Goal: Task Accomplishment & Management: Complete application form

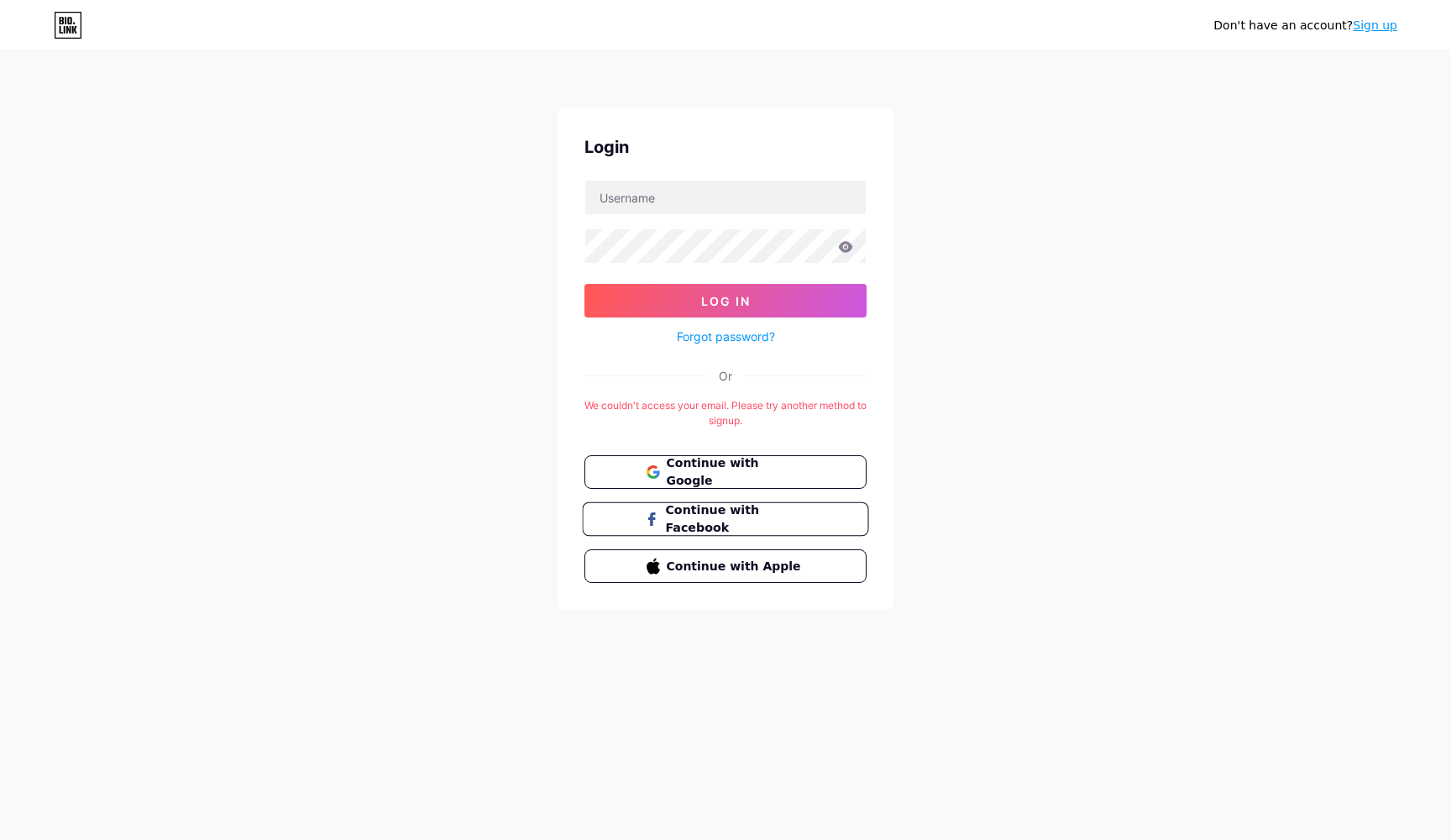
click at [753, 511] on span "Continue with Facebook" at bounding box center [734, 519] width 140 height 36
click at [713, 563] on span "Continue with Apple" at bounding box center [734, 565] width 140 height 18
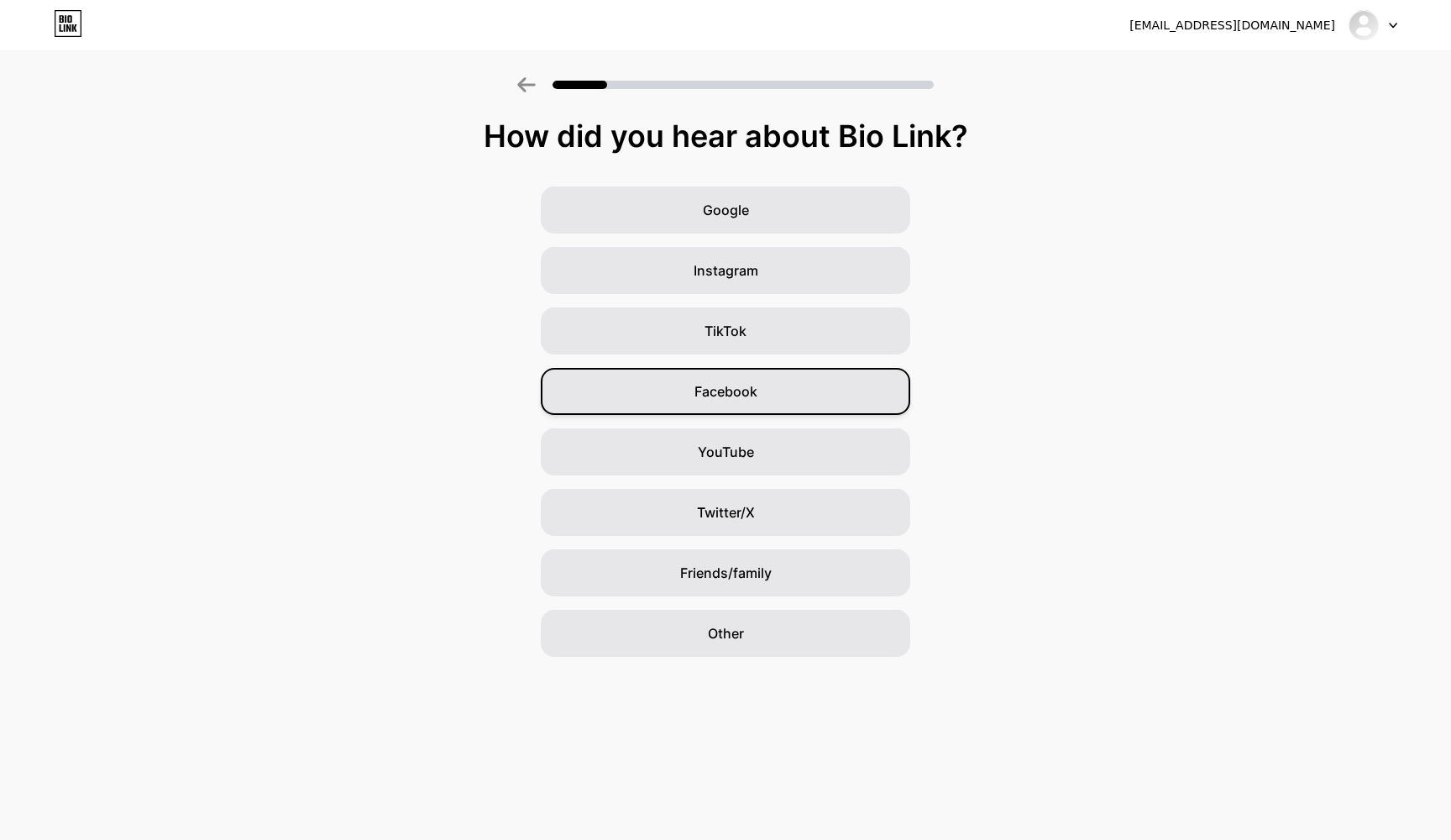
click at [751, 391] on span "Facebook" at bounding box center [726, 391] width 63 height 20
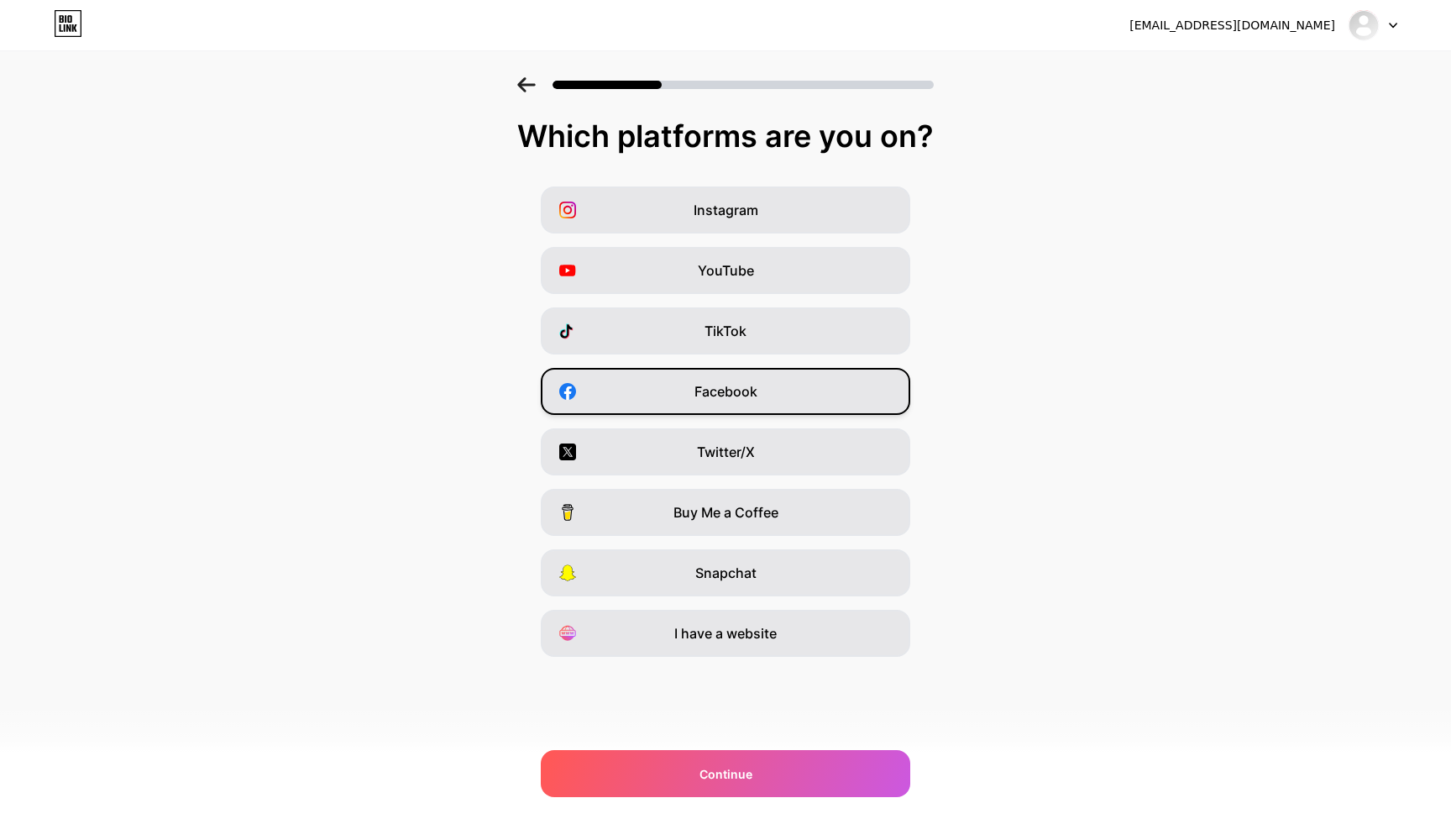
click at [666, 370] on div "Facebook" at bounding box center [725, 391] width 369 height 47
click at [725, 214] on span "Instagram" at bounding box center [726, 210] width 65 height 20
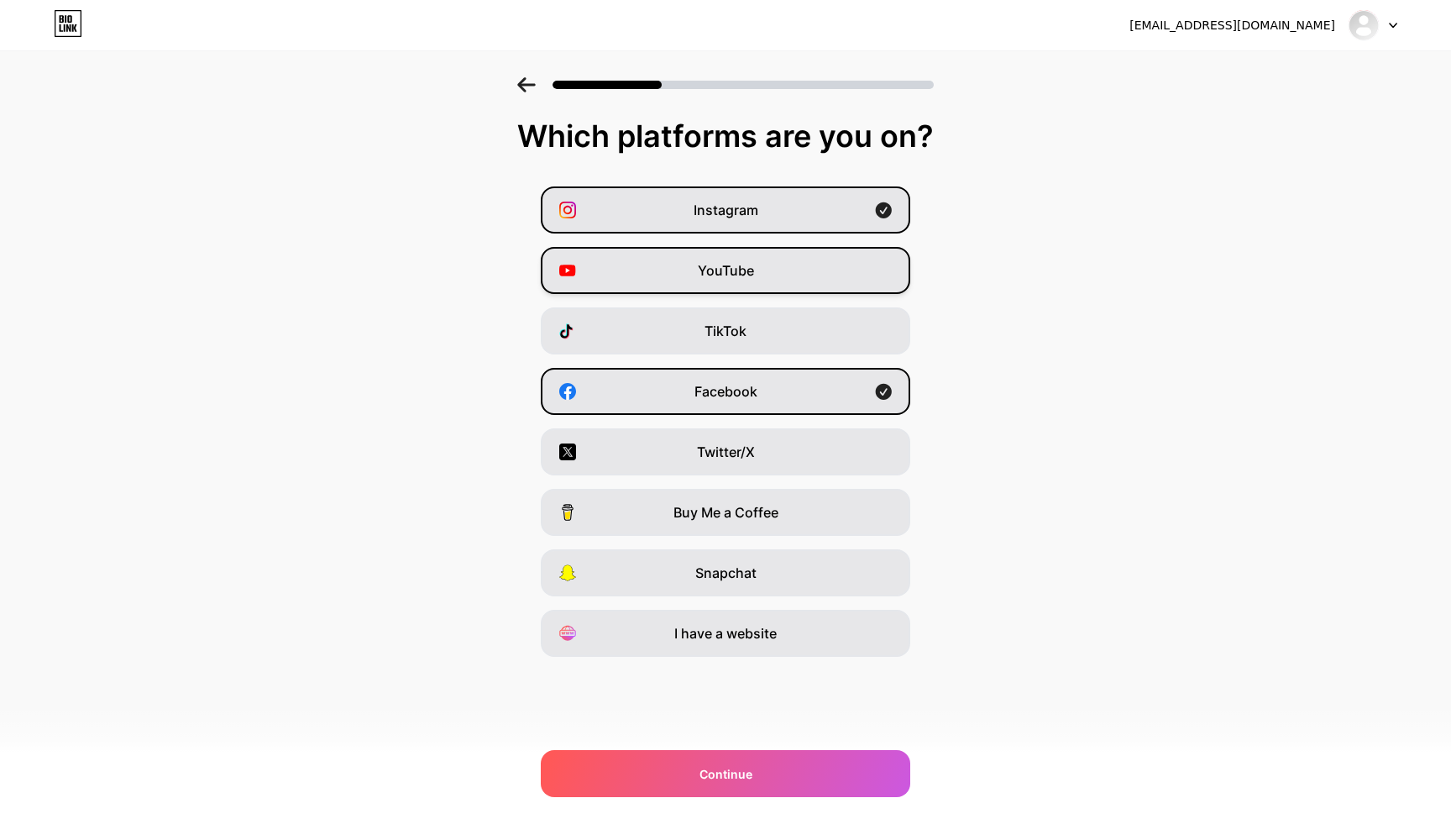
click at [709, 275] on span "YouTube" at bounding box center [726, 271] width 56 height 20
click at [707, 333] on span "TikTok" at bounding box center [725, 331] width 42 height 20
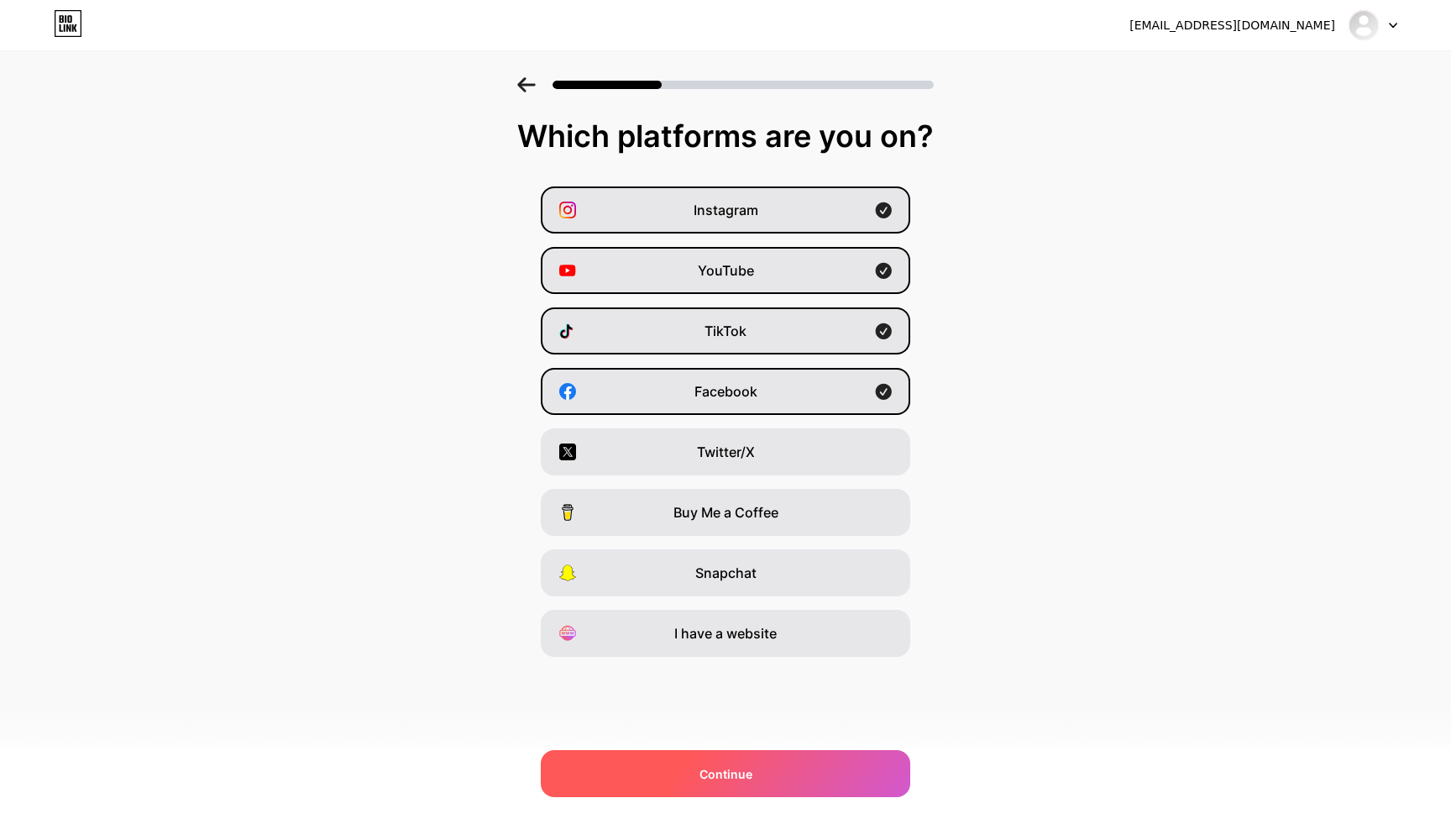
click at [767, 750] on div "Continue" at bounding box center [725, 773] width 369 height 47
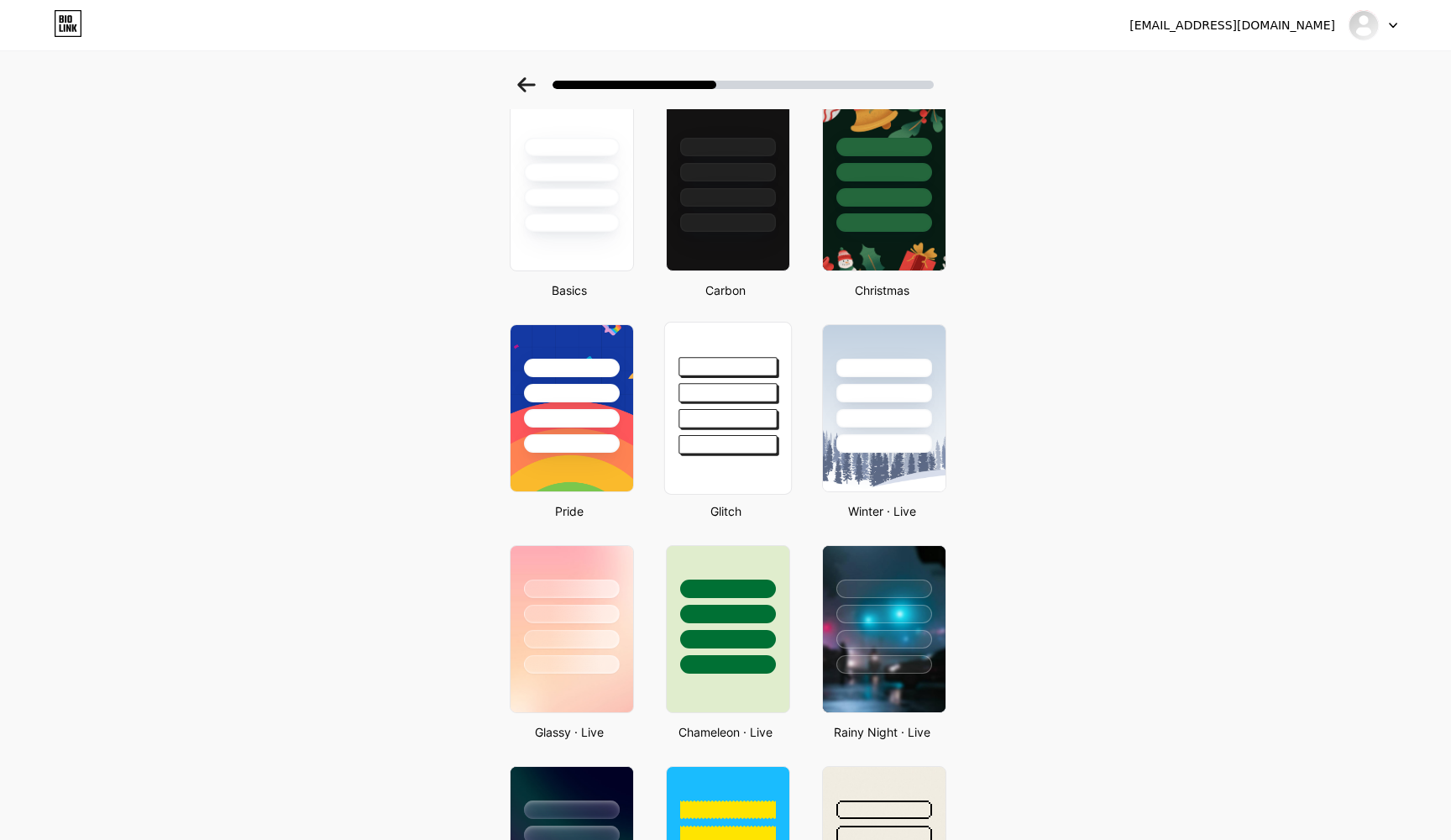
scroll to position [122, 0]
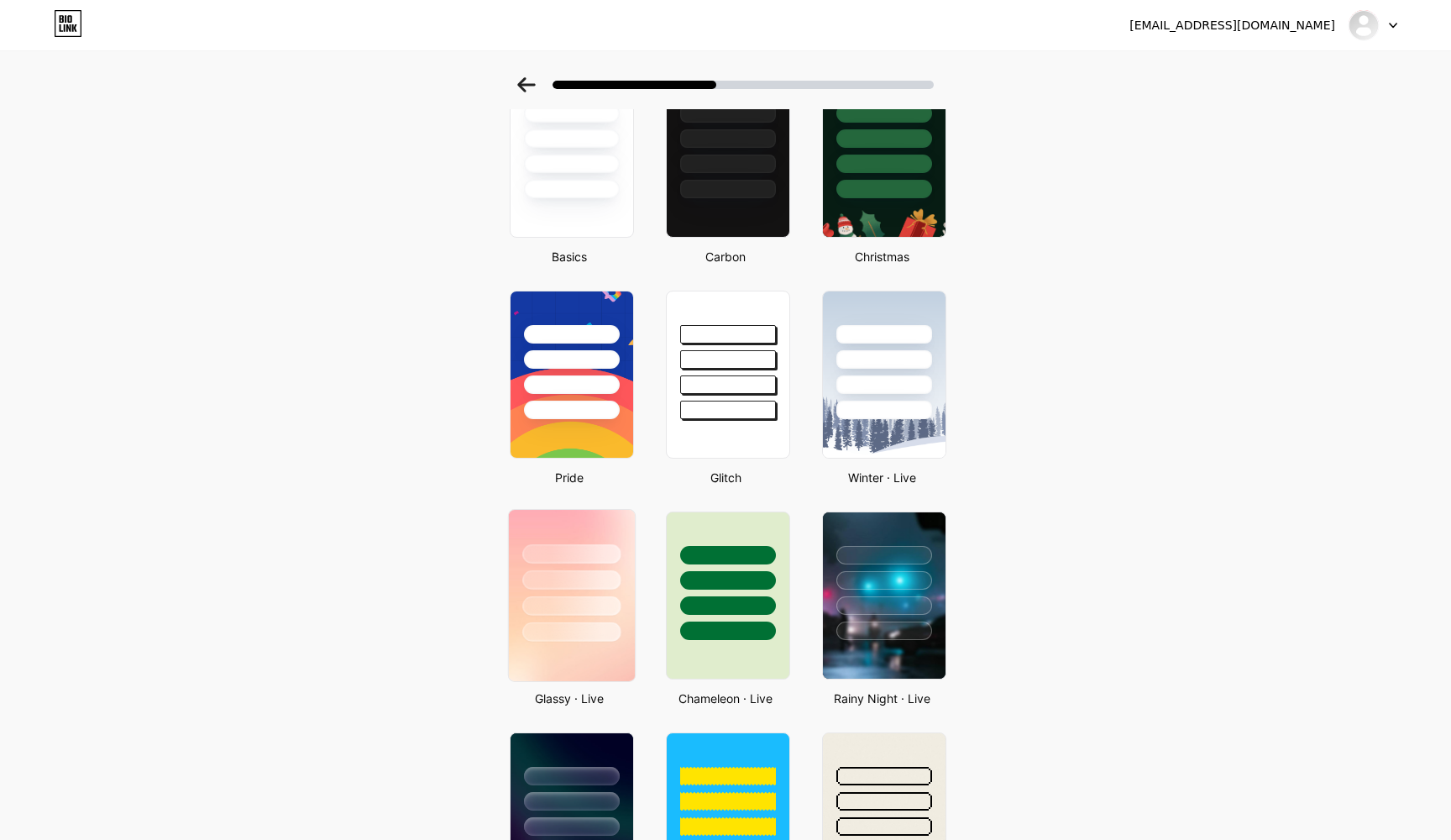
click at [586, 597] on div at bounding box center [571, 606] width 98 height 20
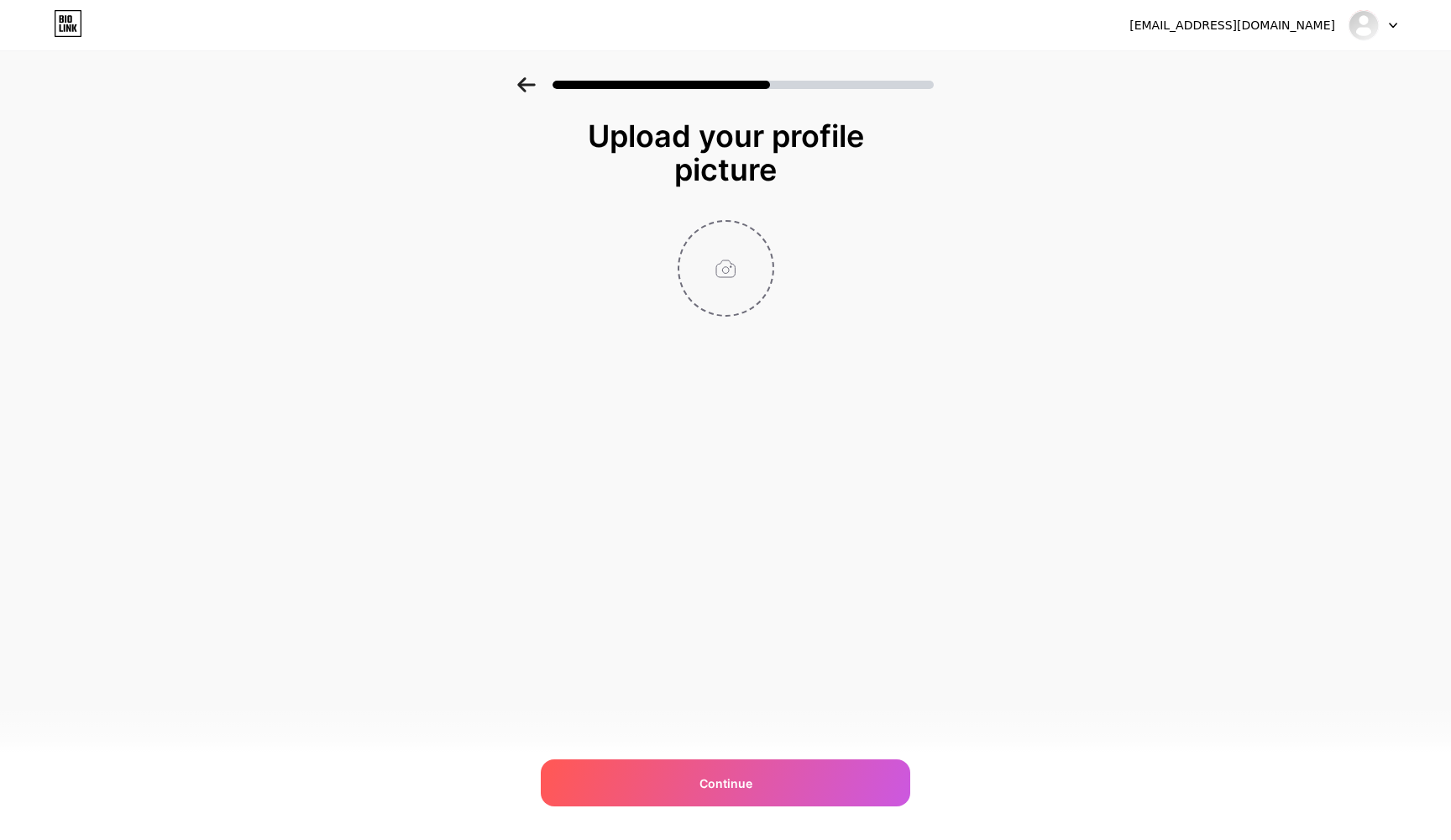
click at [732, 255] on input "file" at bounding box center [726, 268] width 94 height 94
type input "C:\fakepath\CSTORE_LOGO+Type_V-1 Colors.png"
click at [745, 275] on img at bounding box center [725, 268] width 96 height 96
click at [763, 233] on icon at bounding box center [763, 231] width 6 height 6
click at [732, 268] on input "file" at bounding box center [726, 268] width 94 height 94
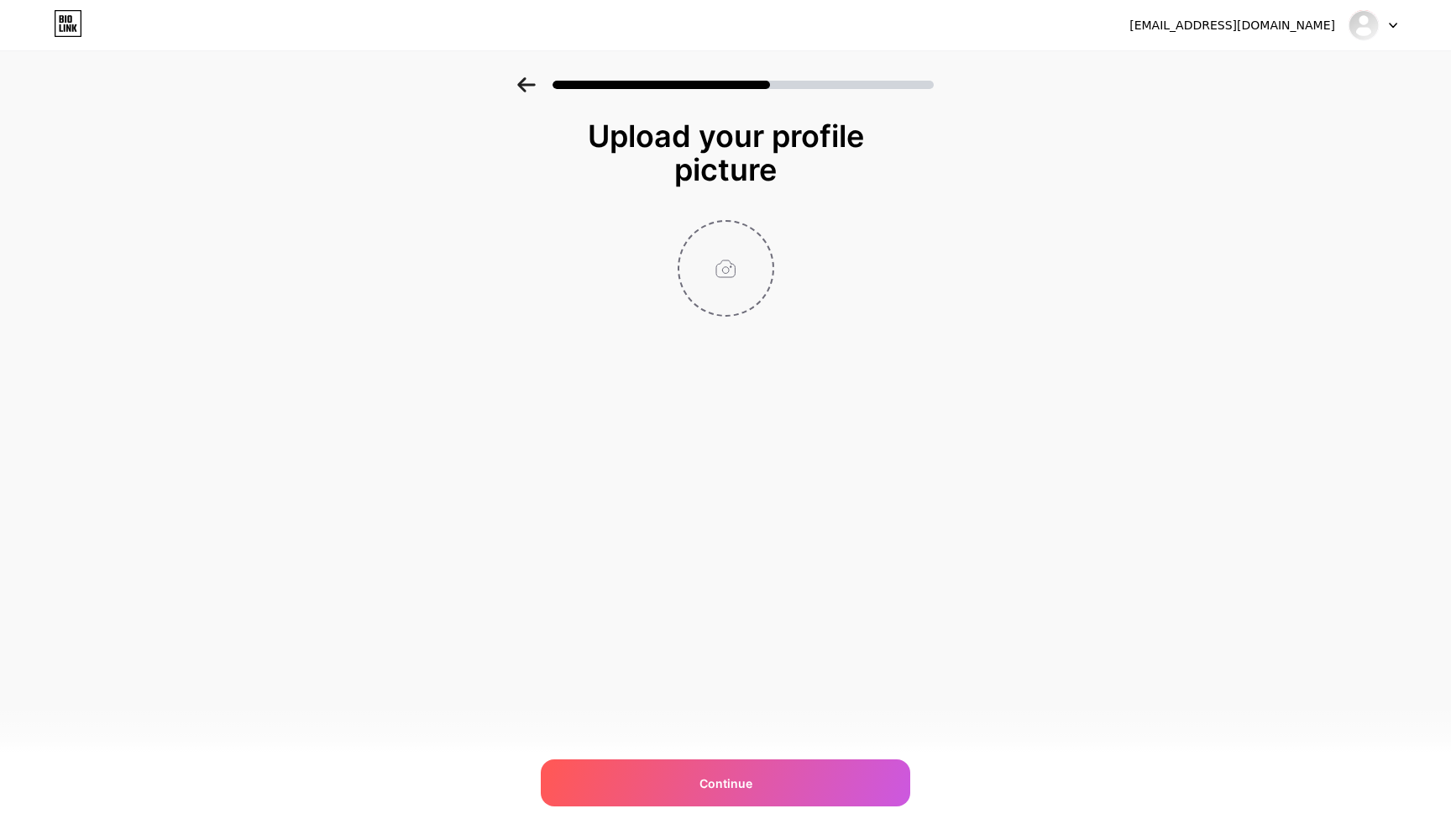
type input "C:\fakepath\WhatsApp Image [DATE] 18.49.18.jpeg"
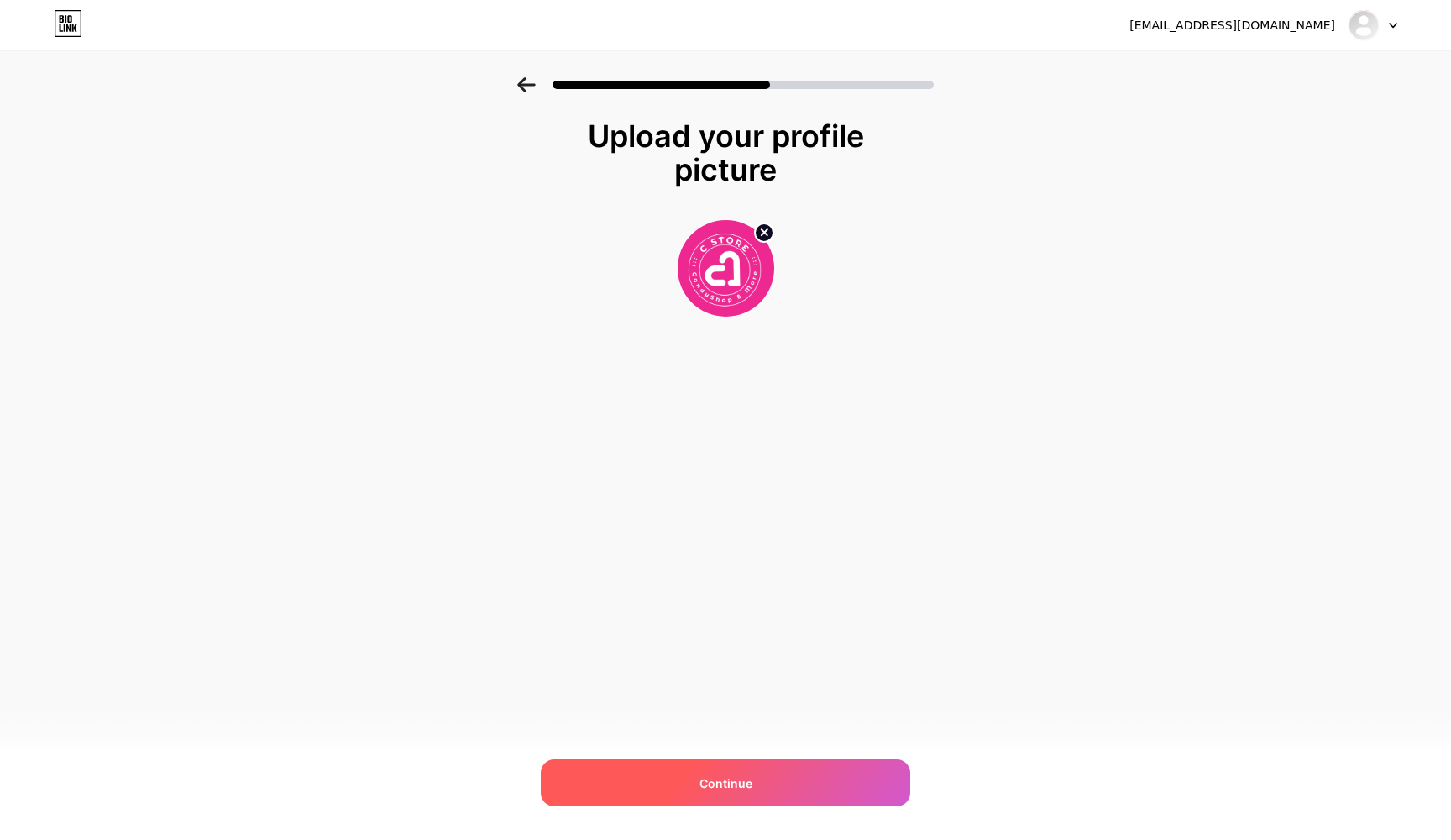
click at [755, 789] on div "Continue" at bounding box center [725, 782] width 369 height 47
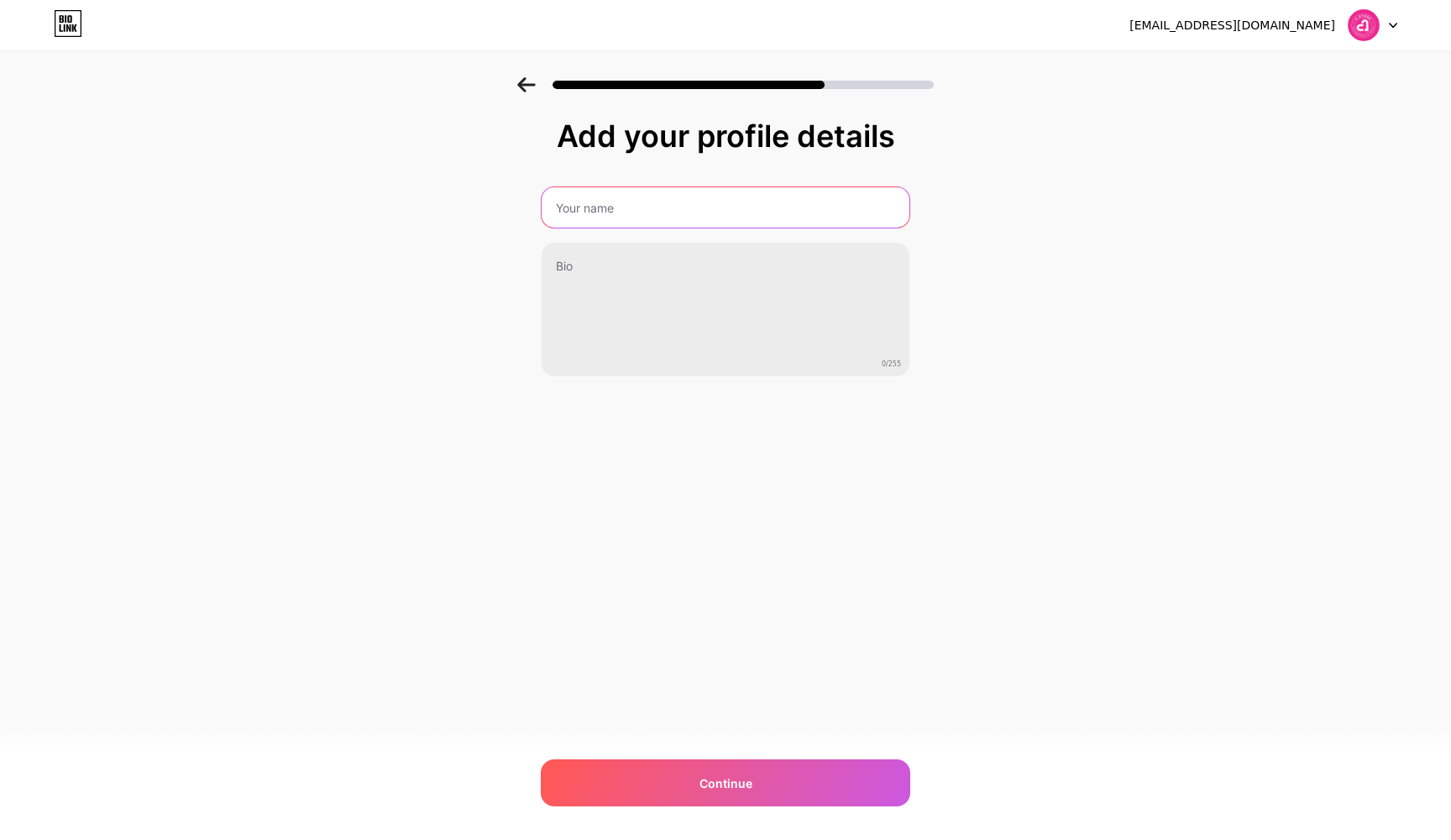
click at [641, 208] on input "text" at bounding box center [725, 207] width 368 height 40
type input "ذ"
type input "C store EG"
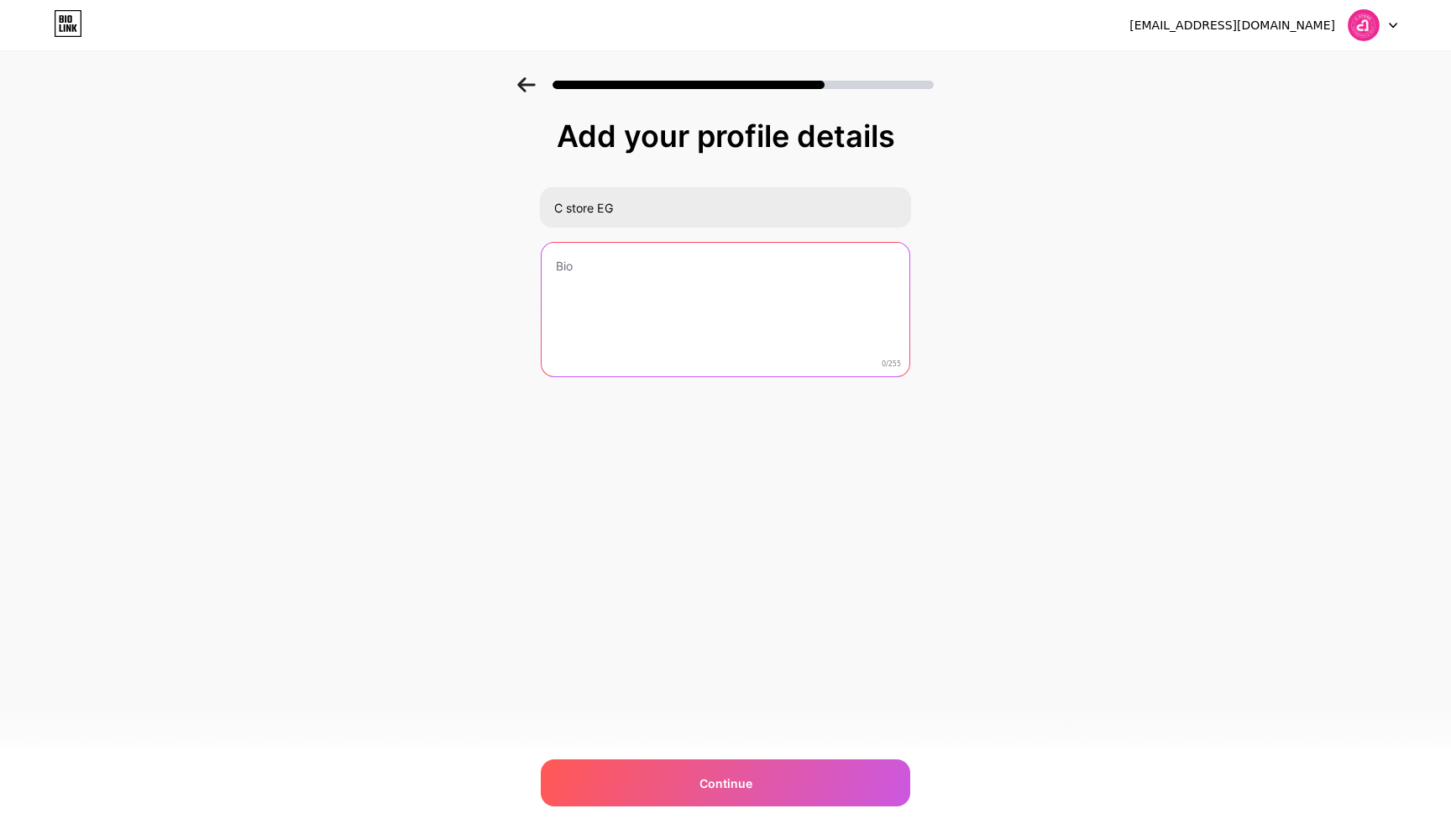
click at [683, 289] on textarea at bounding box center [725, 310] width 368 height 135
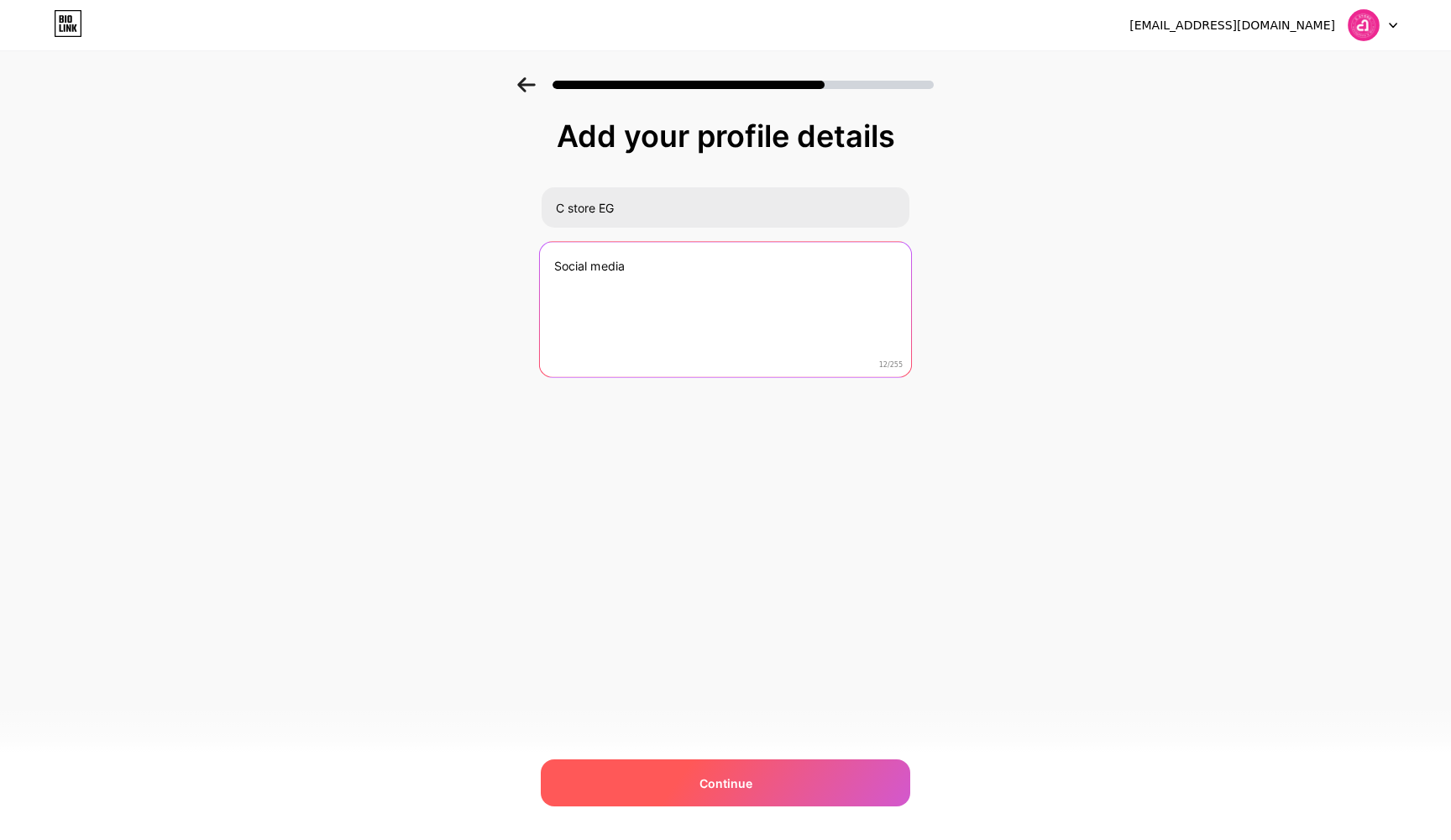
type textarea "Social media"
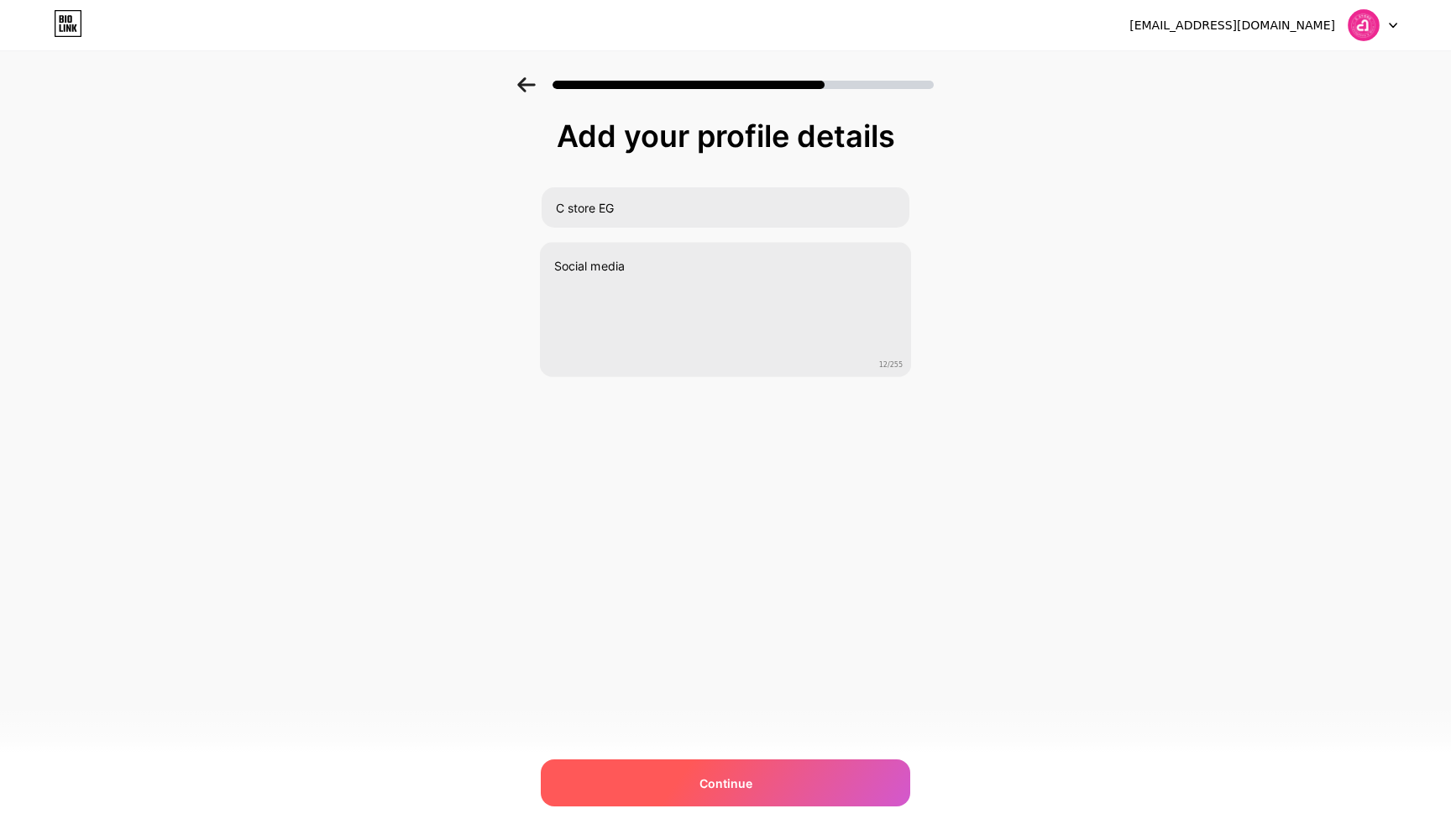
click at [804, 762] on div "Continue" at bounding box center [725, 782] width 369 height 47
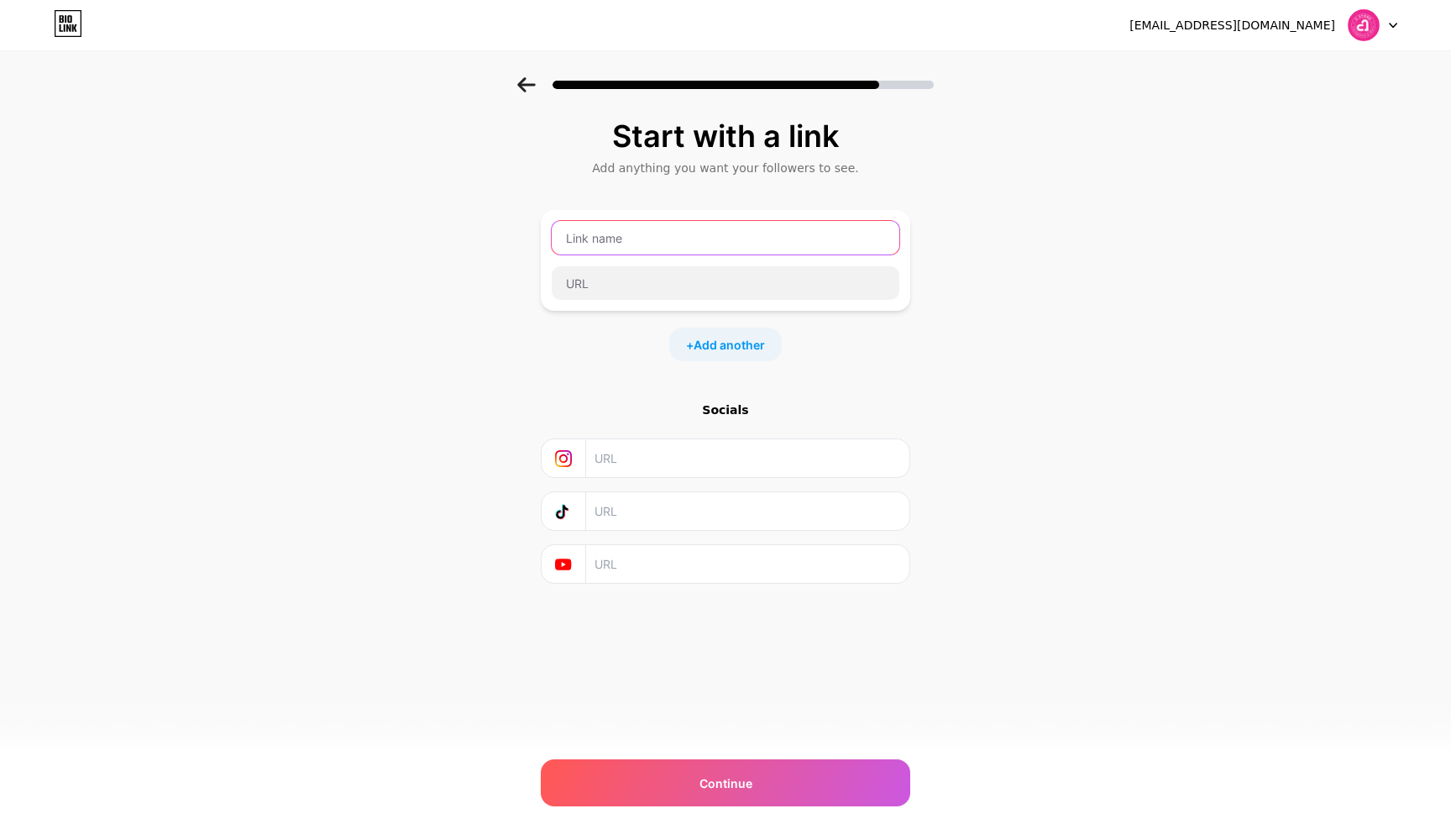
click at [680, 249] on input "text" at bounding box center [725, 237] width 348 height 33
click at [717, 339] on span "Add another" at bounding box center [729, 345] width 71 height 18
click at [648, 245] on input "text" at bounding box center [725, 237] width 348 height 33
paste input "[URL][DOMAIN_NAME]"
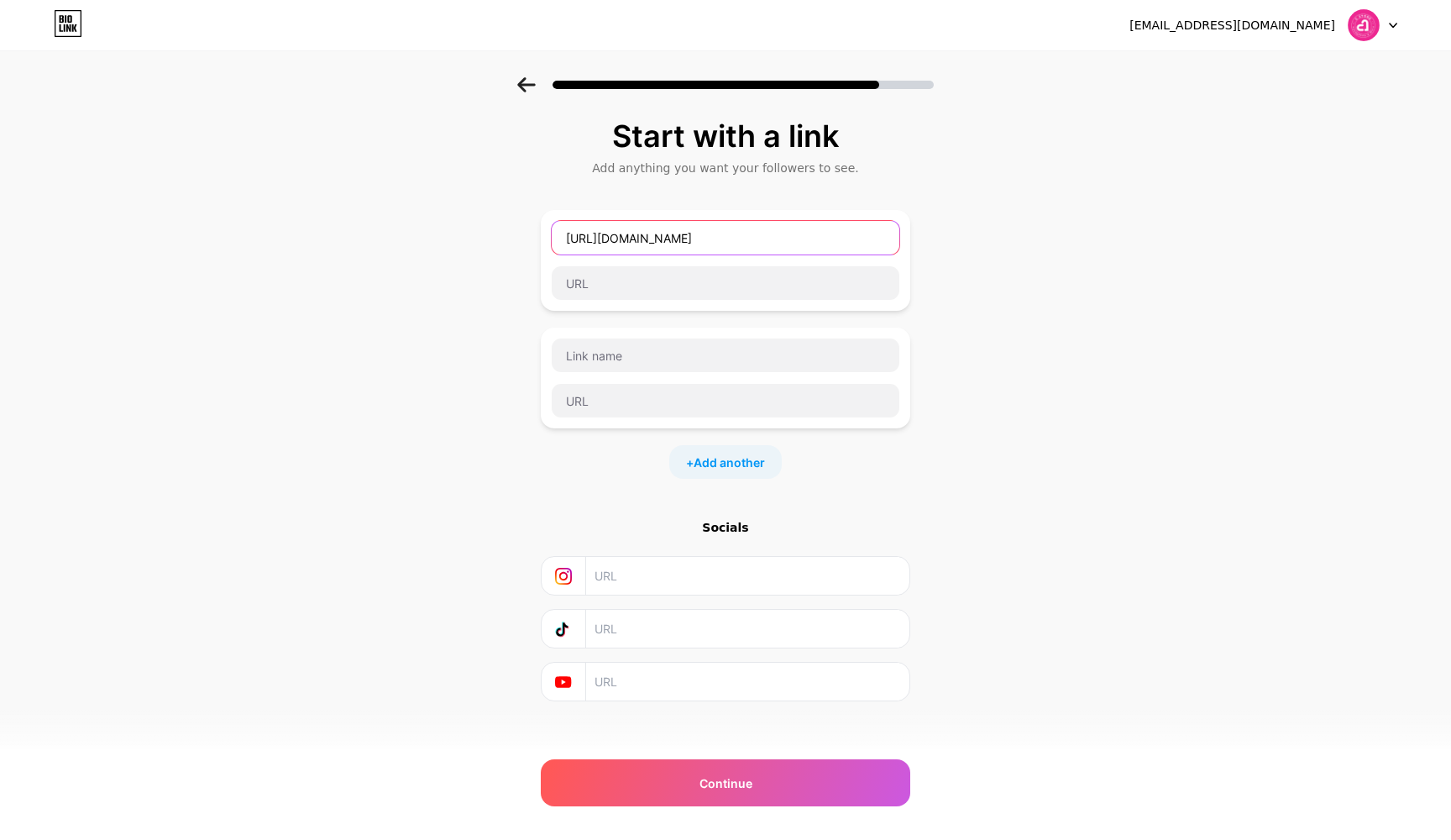
click at [799, 243] on input "[URL][DOMAIN_NAME]" at bounding box center [725, 237] width 348 height 33
type input "[URL][DOMAIN_NAME]"
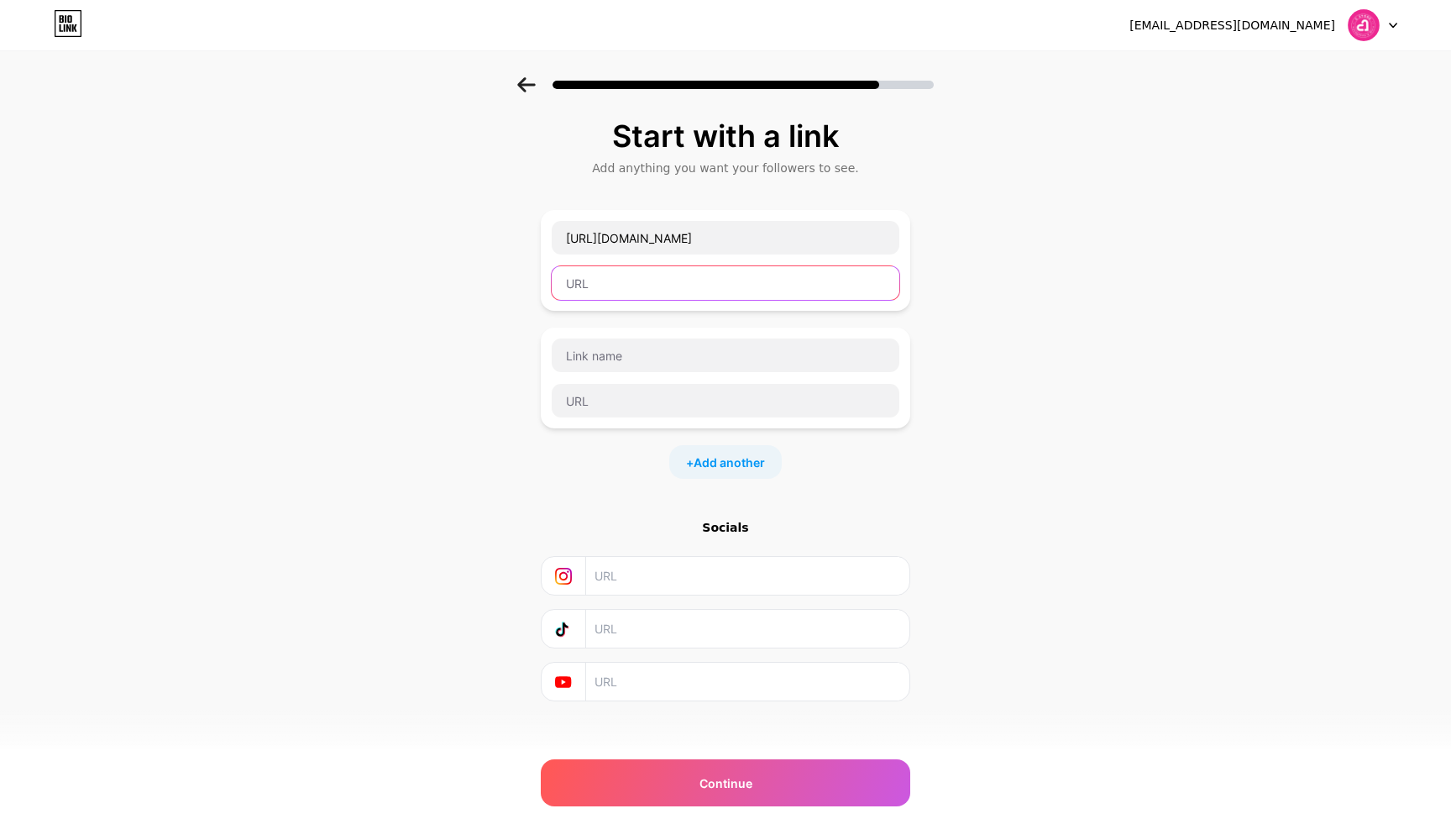
click at [788, 276] on input "text" at bounding box center [725, 283] width 348 height 33
paste input "[URL][DOMAIN_NAME]"
type input "[URL][DOMAIN_NAME]"
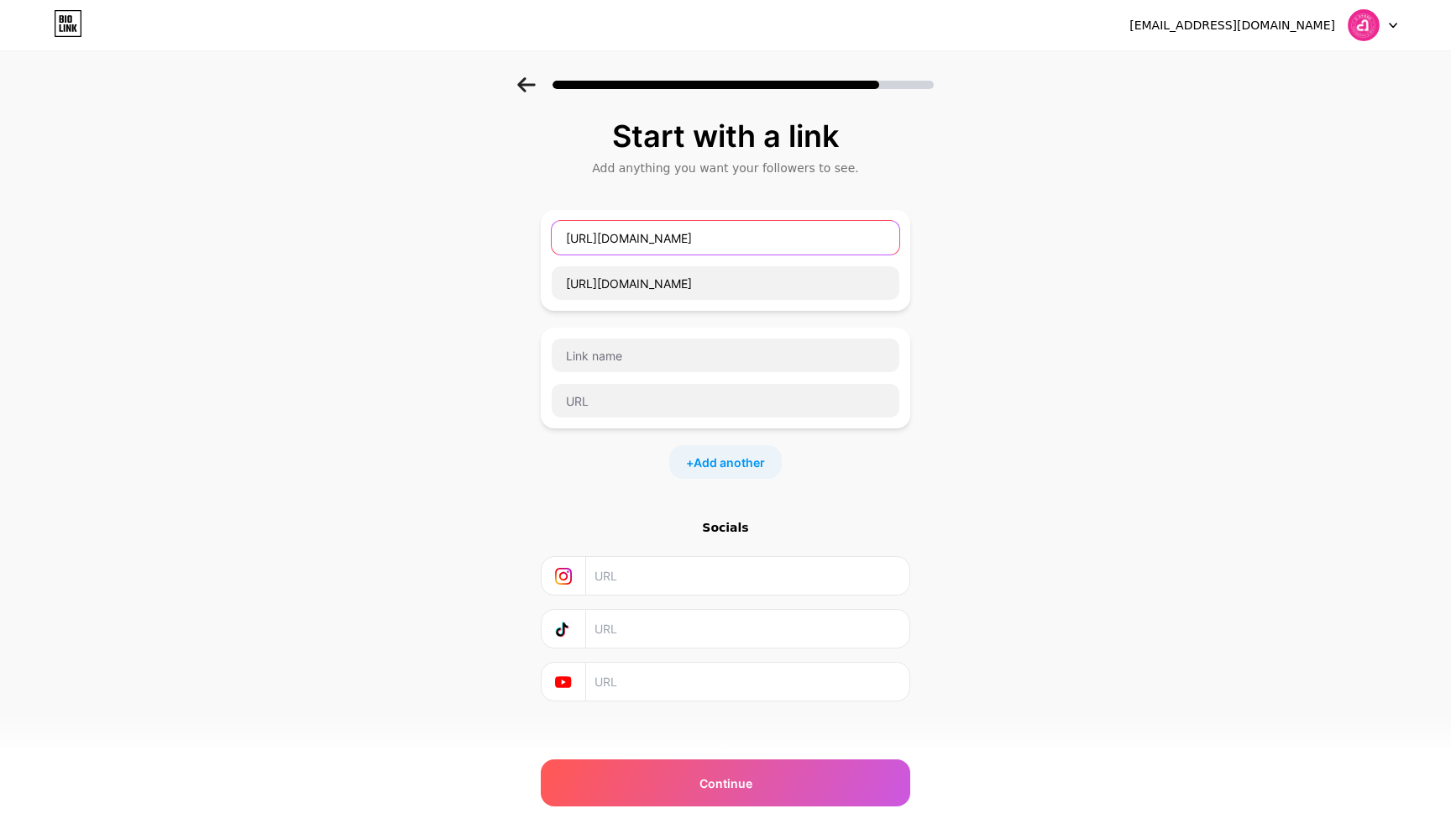
click at [813, 237] on input "[URL][DOMAIN_NAME]" at bounding box center [725, 237] width 348 height 33
type input "c"
type input "Facebook"
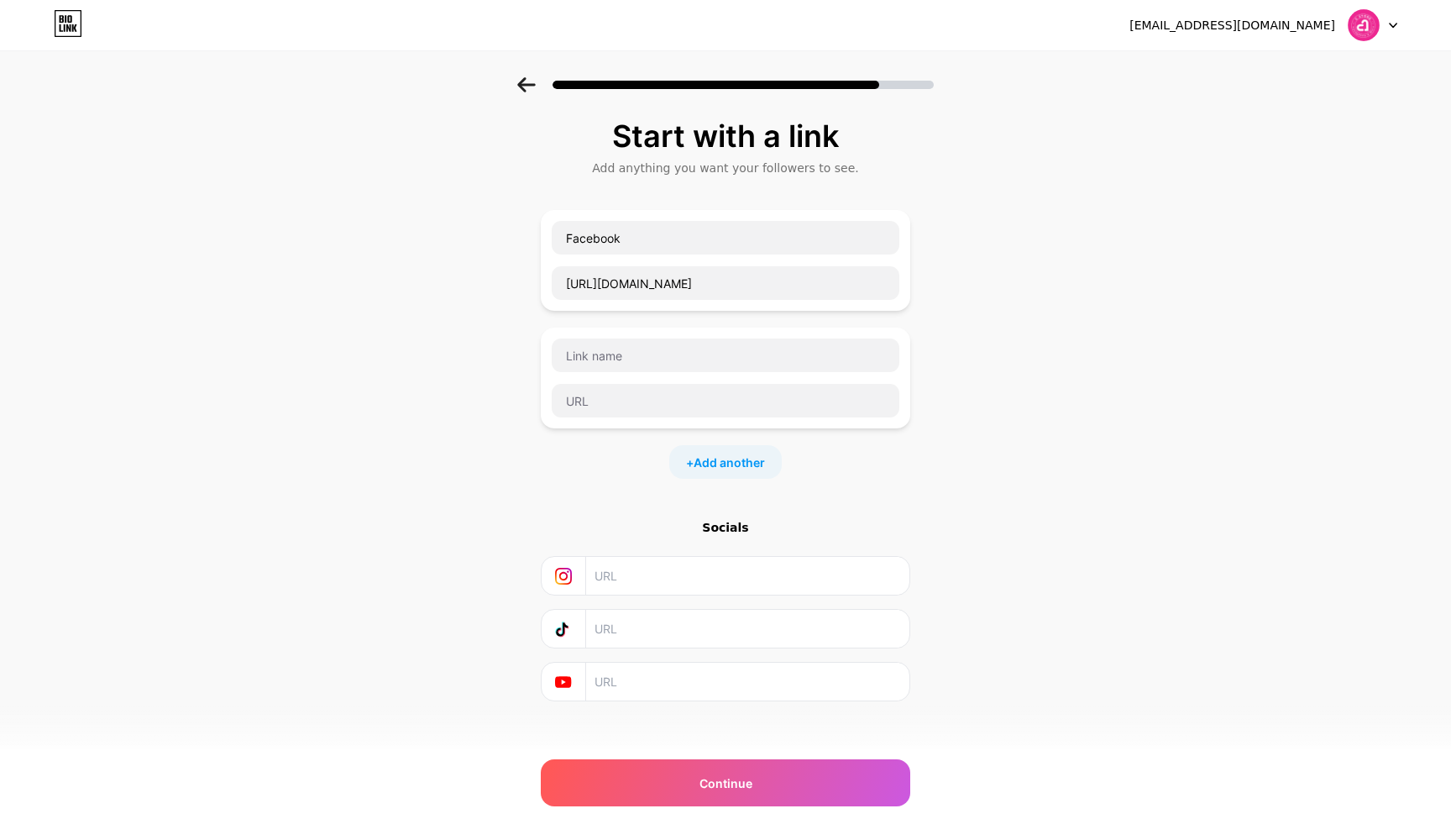
click at [1044, 373] on div "Start with a link Add anything you want your followers to see. Facebook [URL][D…" at bounding box center [725, 431] width 1451 height 708
click at [704, 586] on input "text" at bounding box center [747, 575] width 305 height 37
paste input "[URL][DOMAIN_NAME]"
type input "[URL][DOMAIN_NAME]"
click at [680, 620] on input "text" at bounding box center [747, 628] width 305 height 37
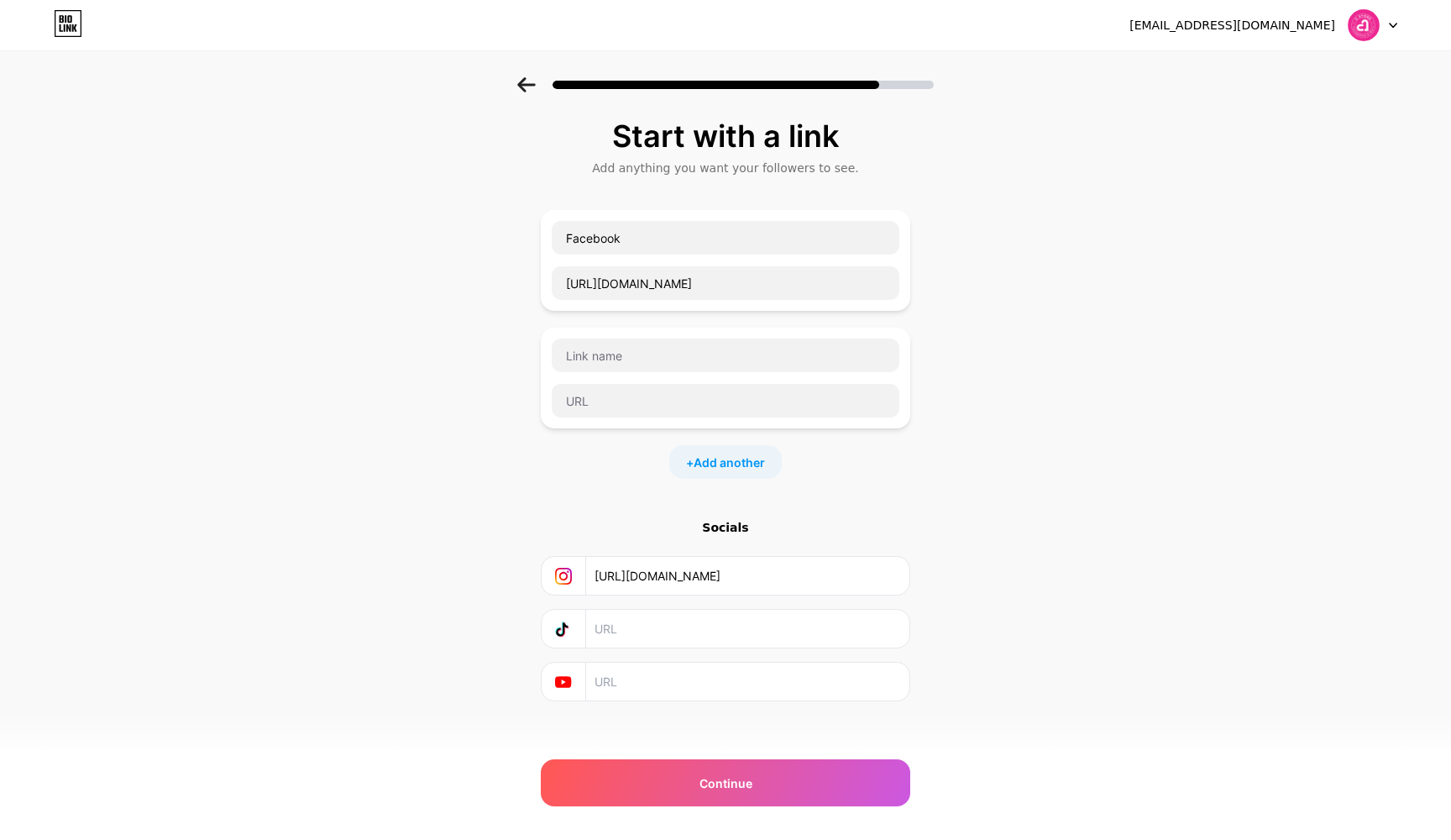
paste input "[URL][DOMAIN_NAME]"
type input "[URL][DOMAIN_NAME]"
click at [679, 668] on input "text" at bounding box center [747, 682] width 305 height 37
paste input "[URL][DOMAIN_NAME]"
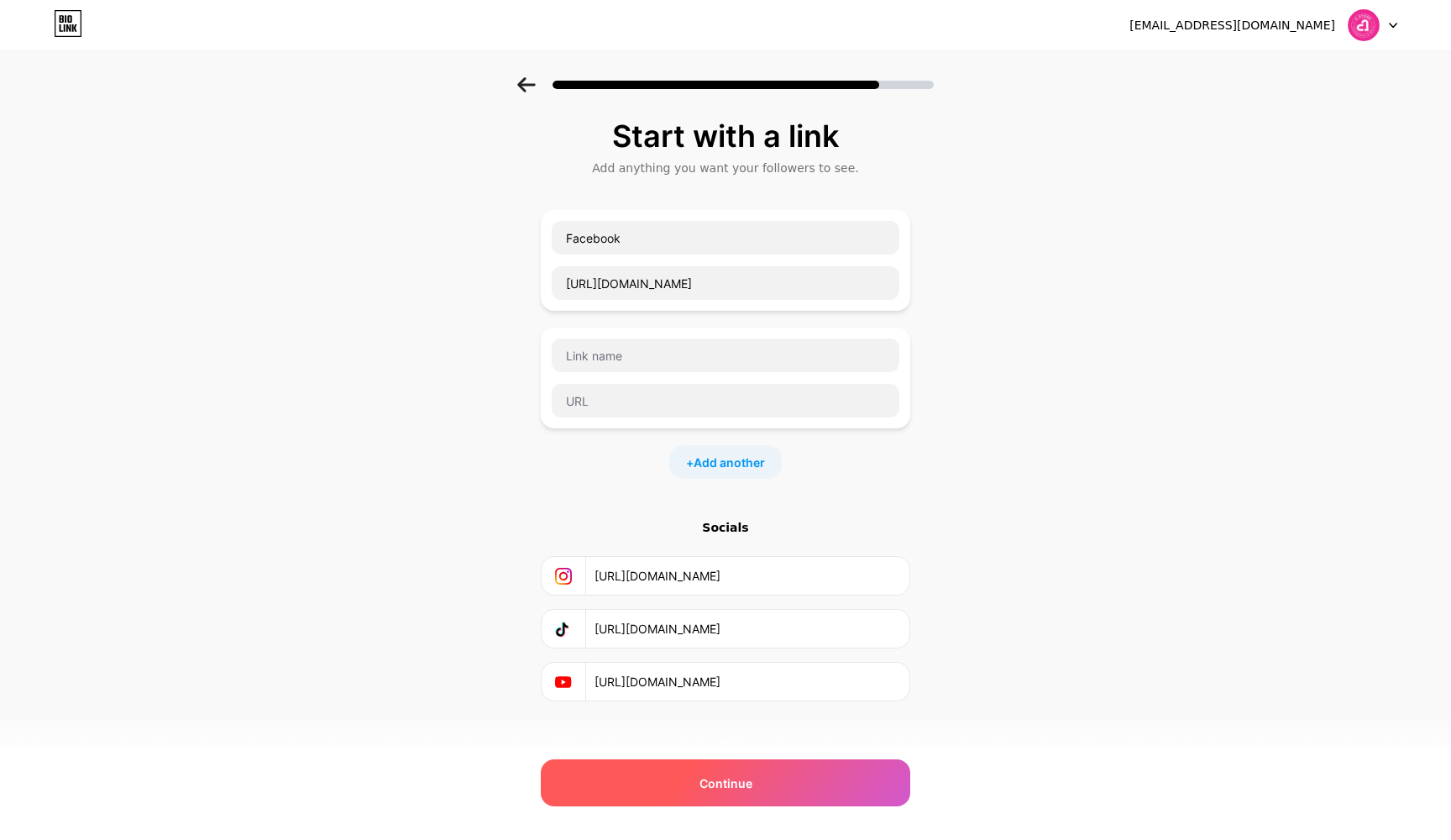
type input "[URL][DOMAIN_NAME]"
click at [740, 799] on div "Continue" at bounding box center [725, 782] width 369 height 47
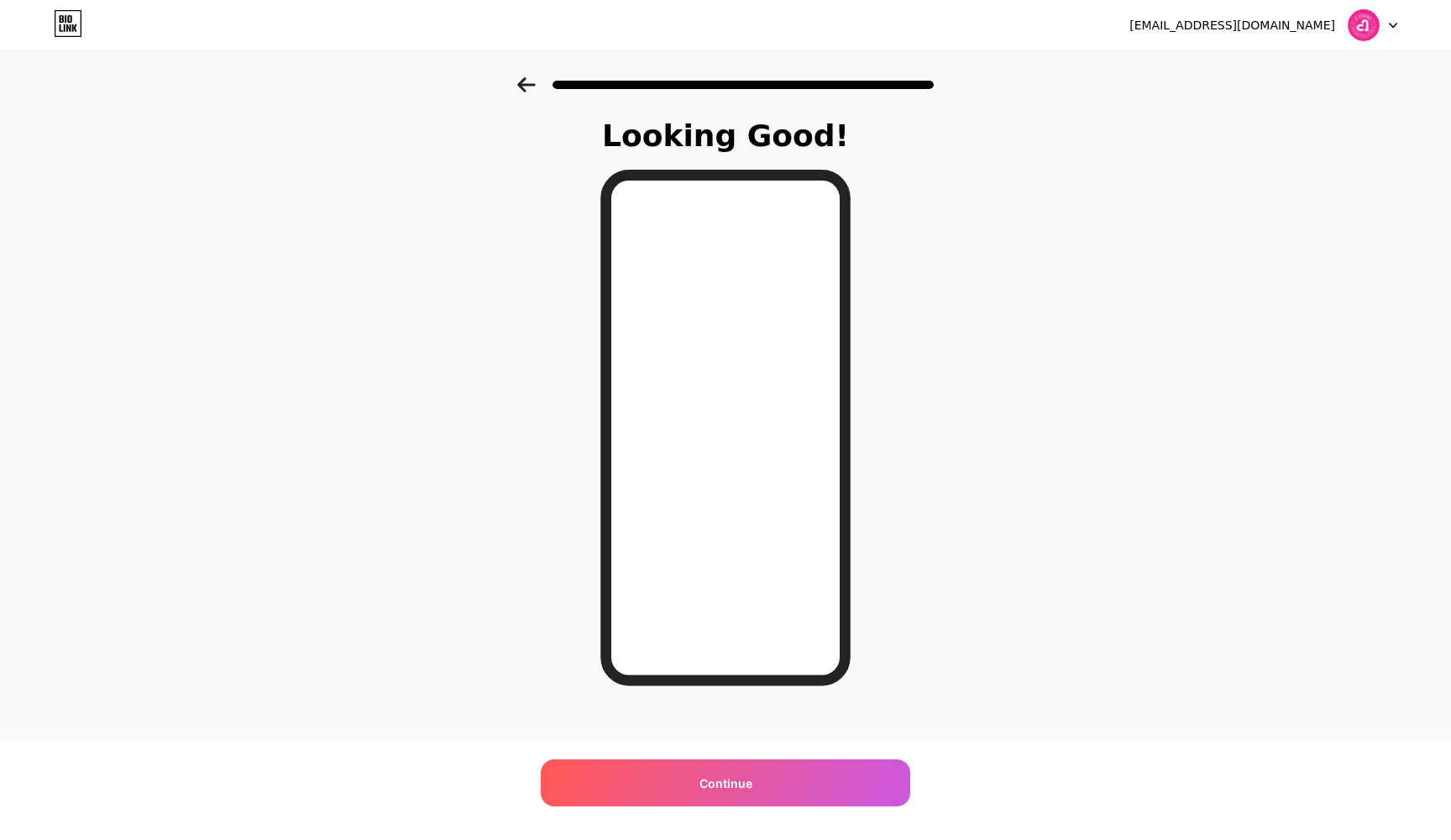
click at [532, 91] on icon at bounding box center [527, 85] width 19 height 15
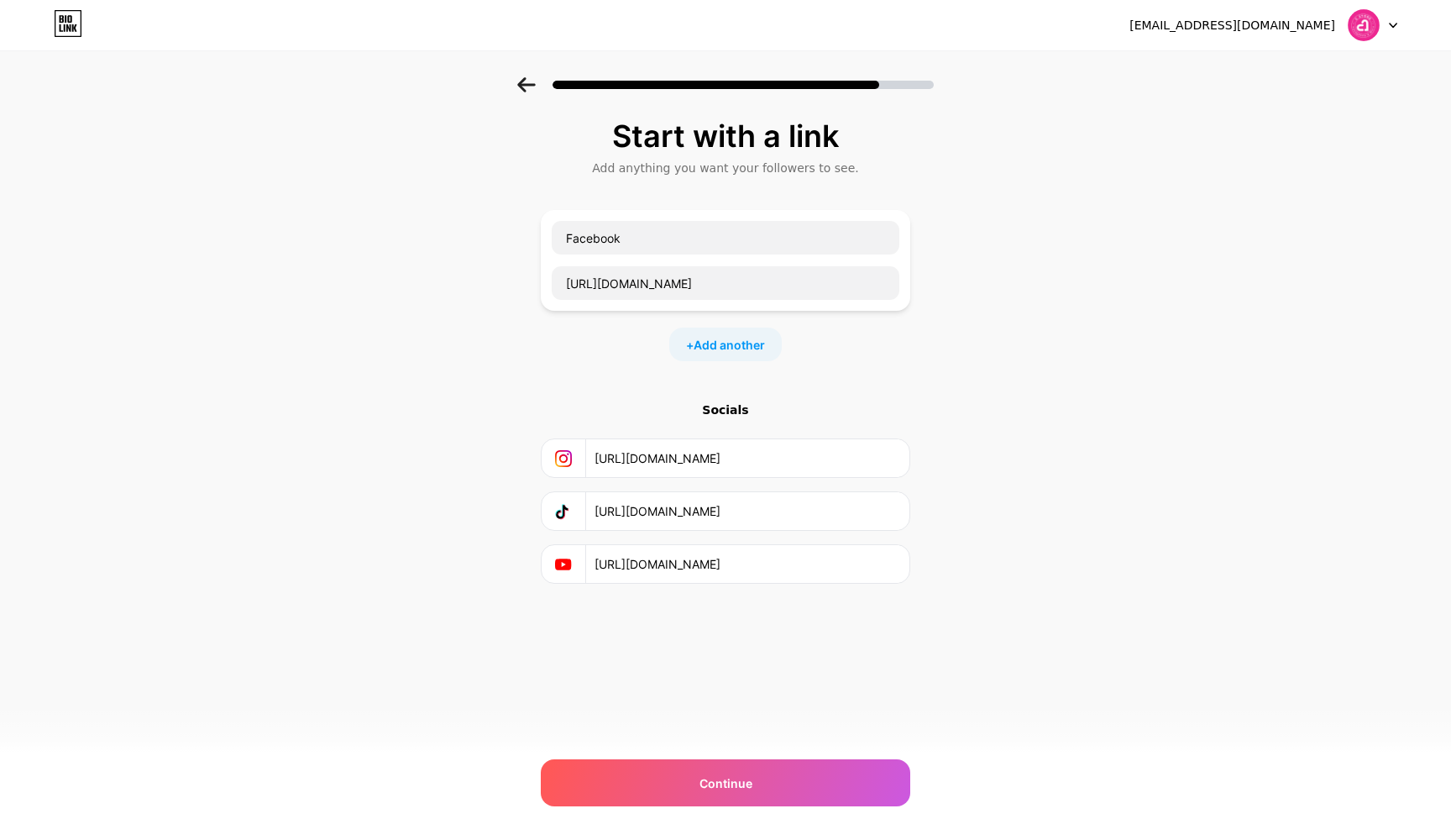
click at [532, 91] on icon at bounding box center [527, 85] width 19 height 15
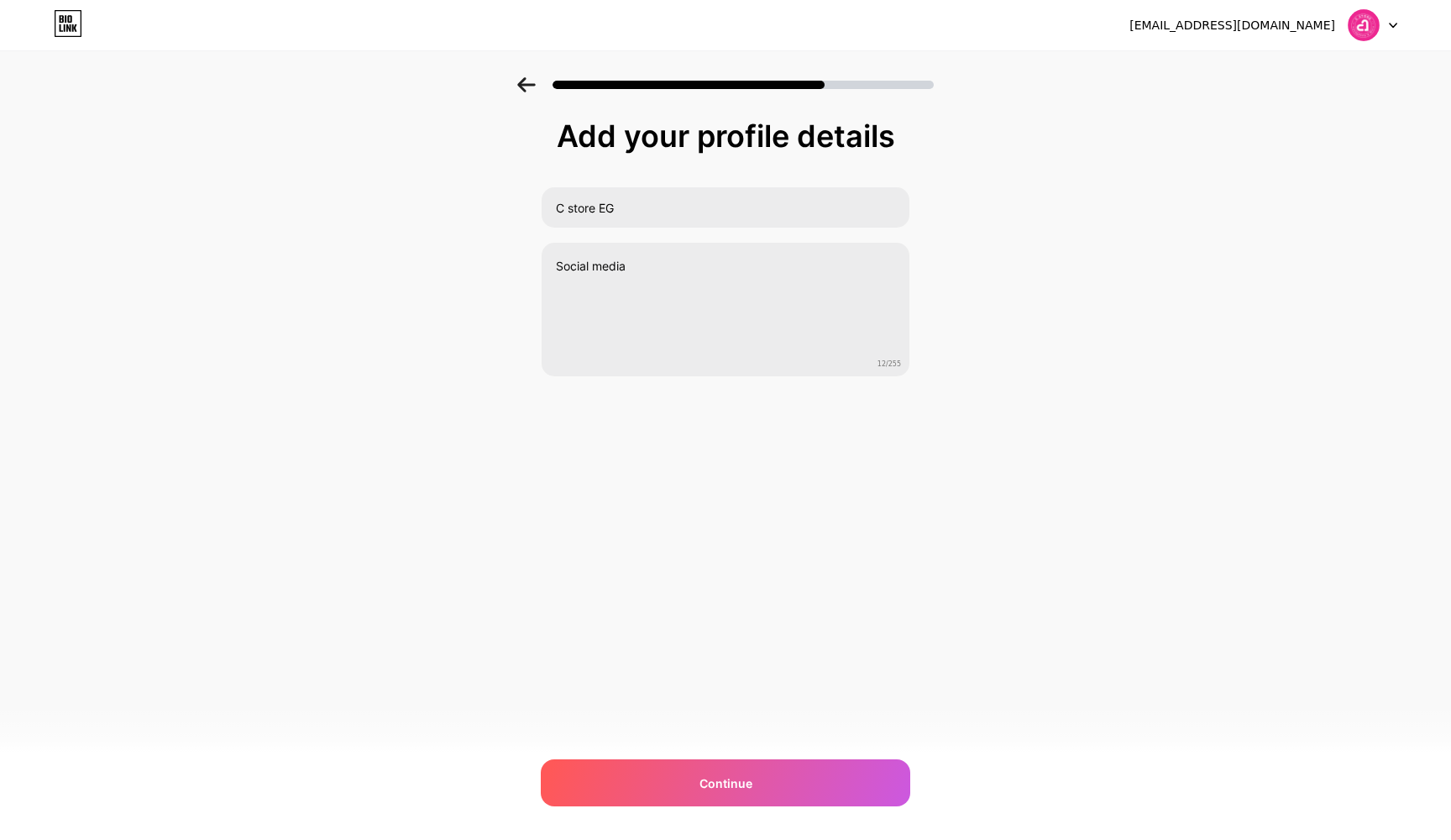
click at [532, 91] on icon at bounding box center [527, 85] width 19 height 15
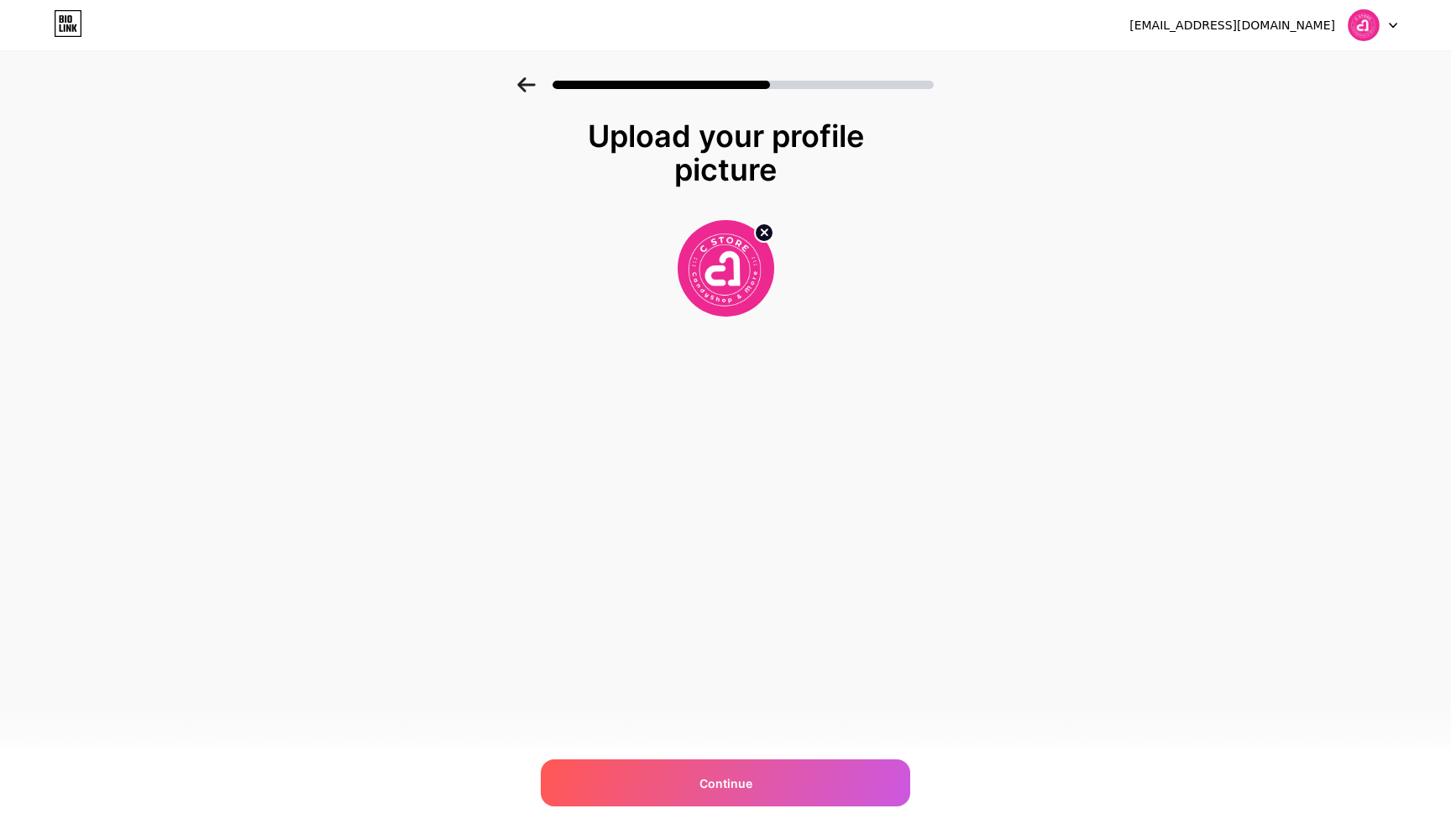
click at [532, 91] on icon at bounding box center [527, 85] width 19 height 15
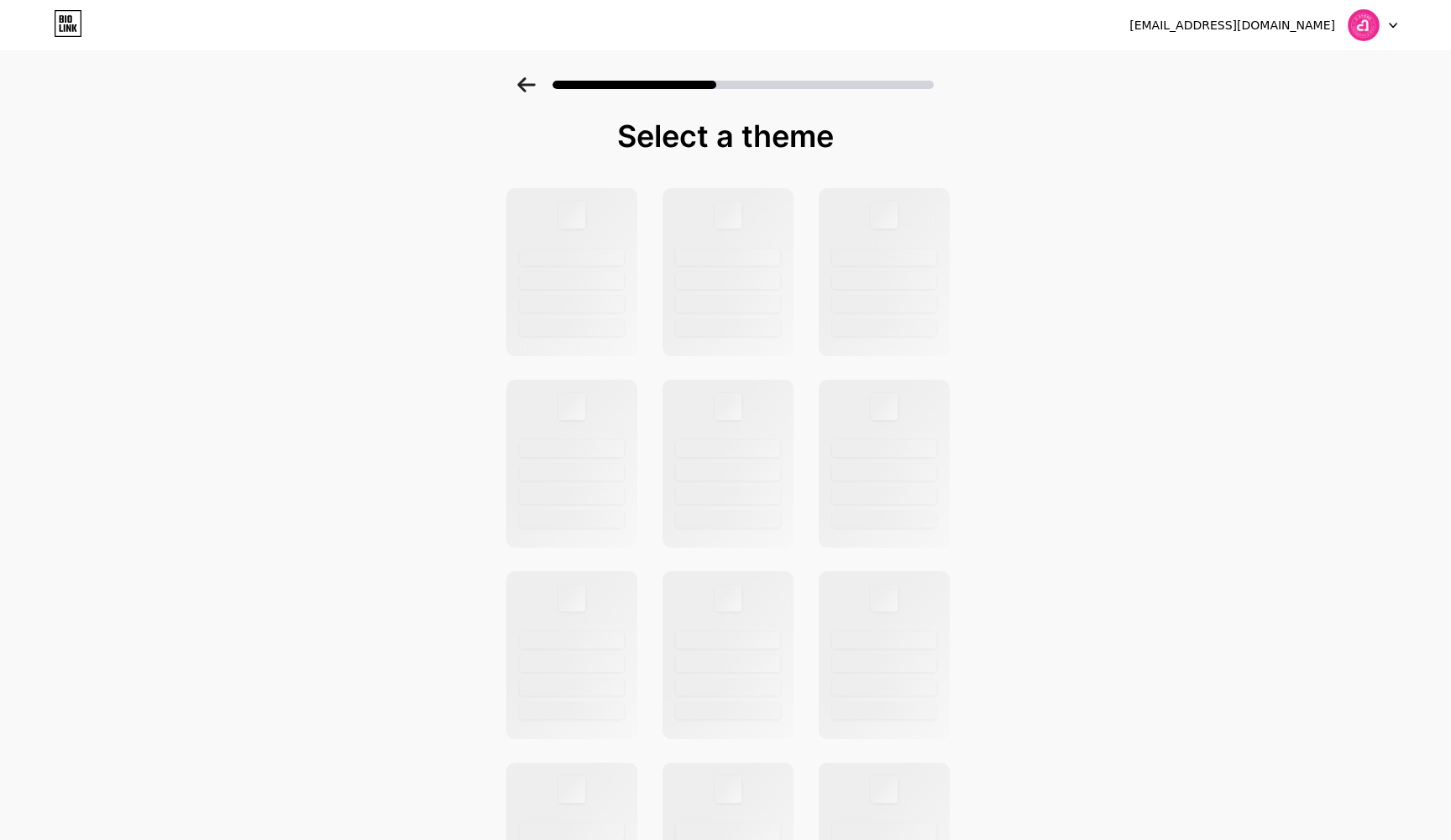
click at [532, 91] on icon at bounding box center [527, 85] width 19 height 15
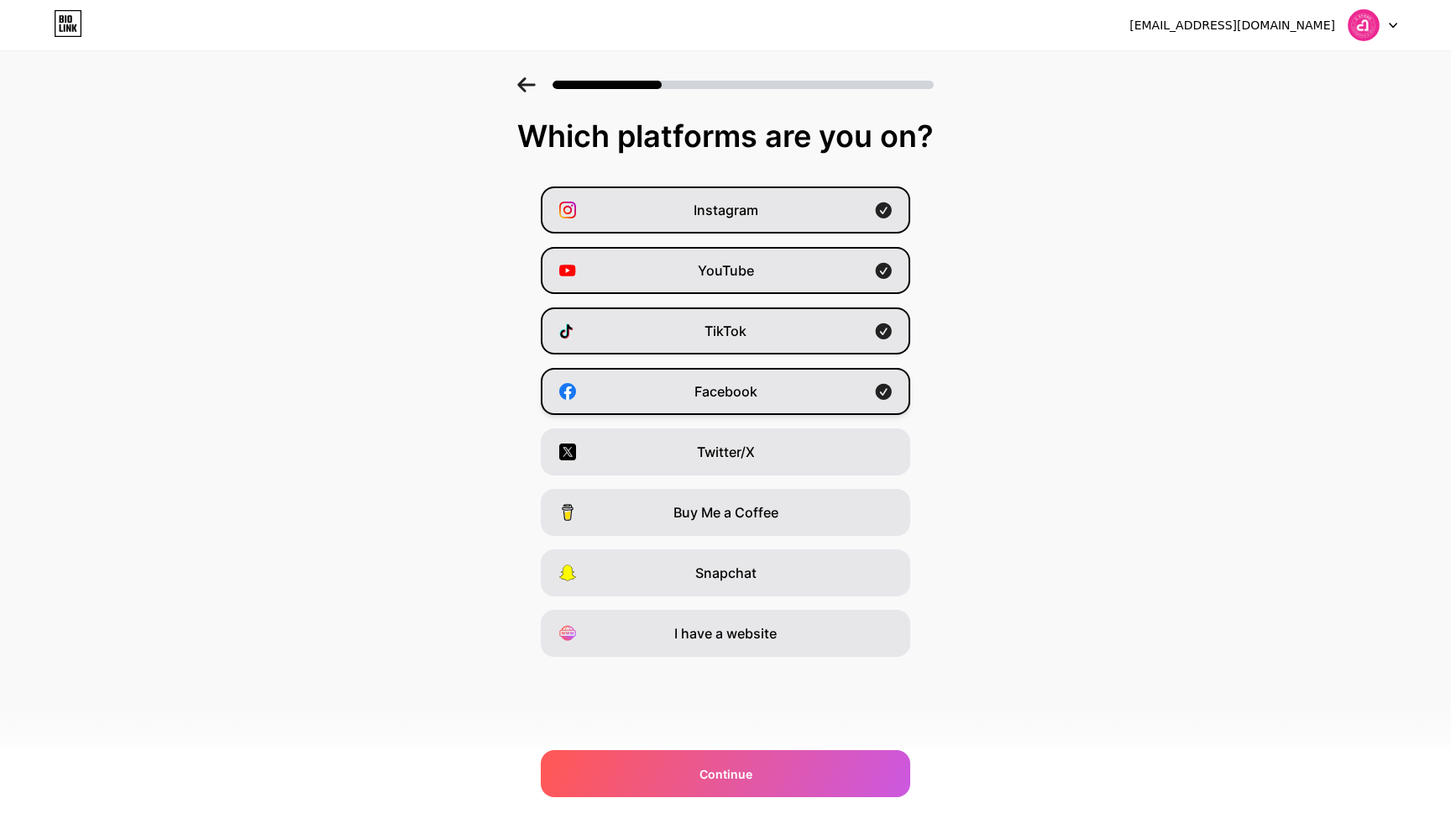
click at [866, 392] on div "Facebook" at bounding box center [725, 391] width 369 height 47
click at [773, 794] on div "Continue" at bounding box center [725, 773] width 369 height 47
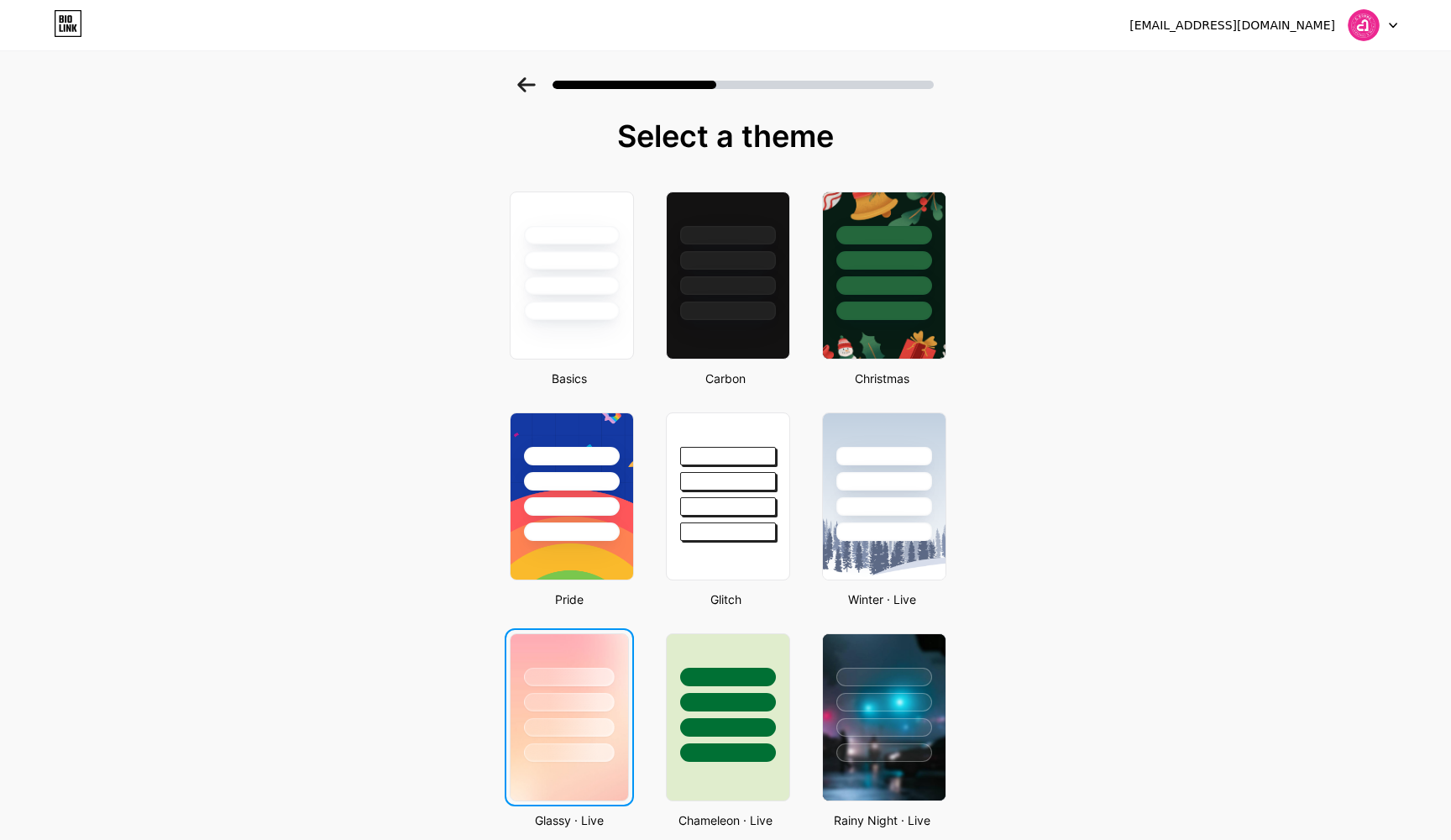
click at [580, 693] on div at bounding box center [569, 702] width 91 height 19
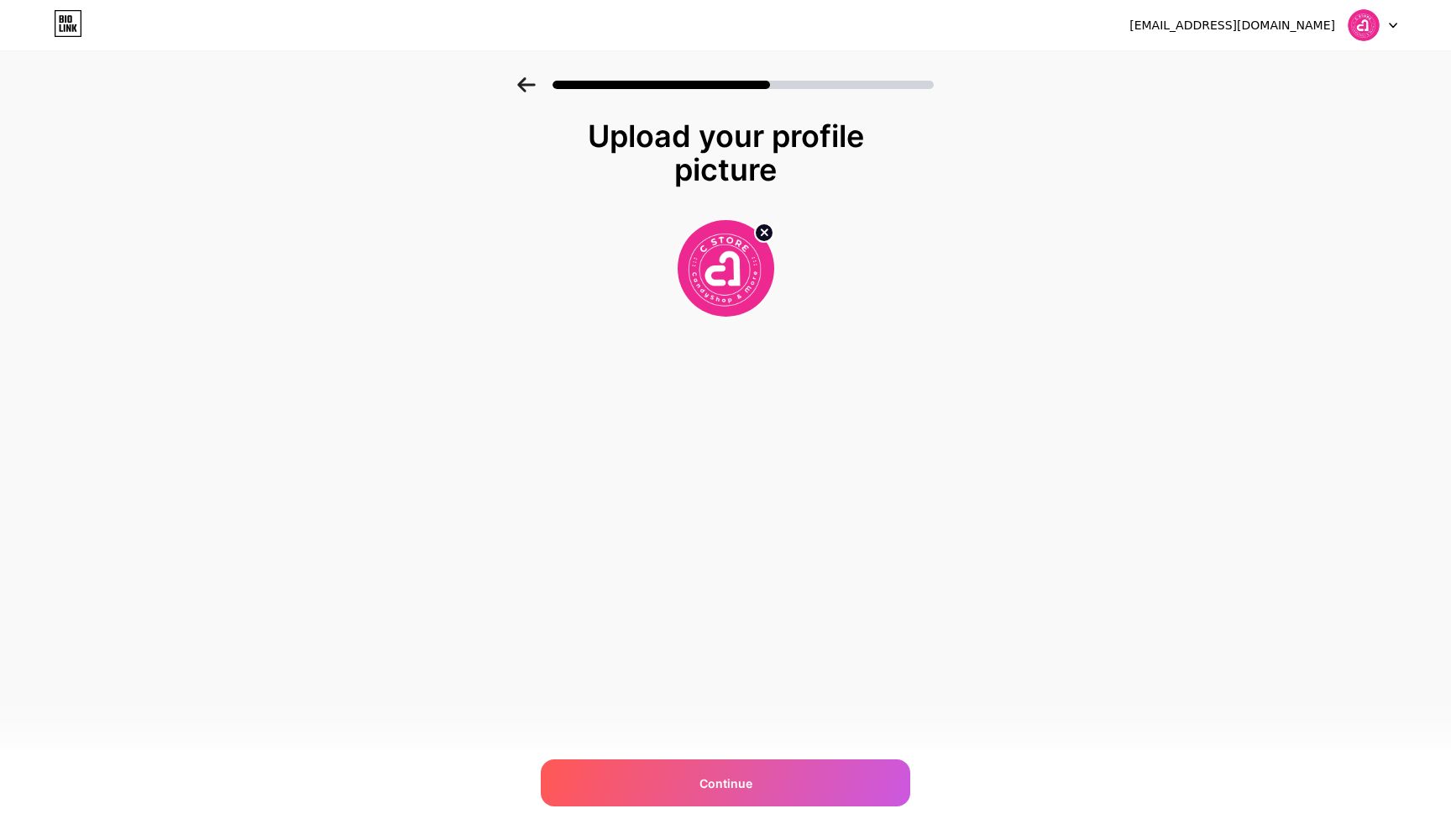
click at [718, 809] on div "[EMAIL_ADDRESS][DOMAIN_NAME] Logout Link Copied Upload your profile picture Con…" at bounding box center [725, 420] width 1451 height 840
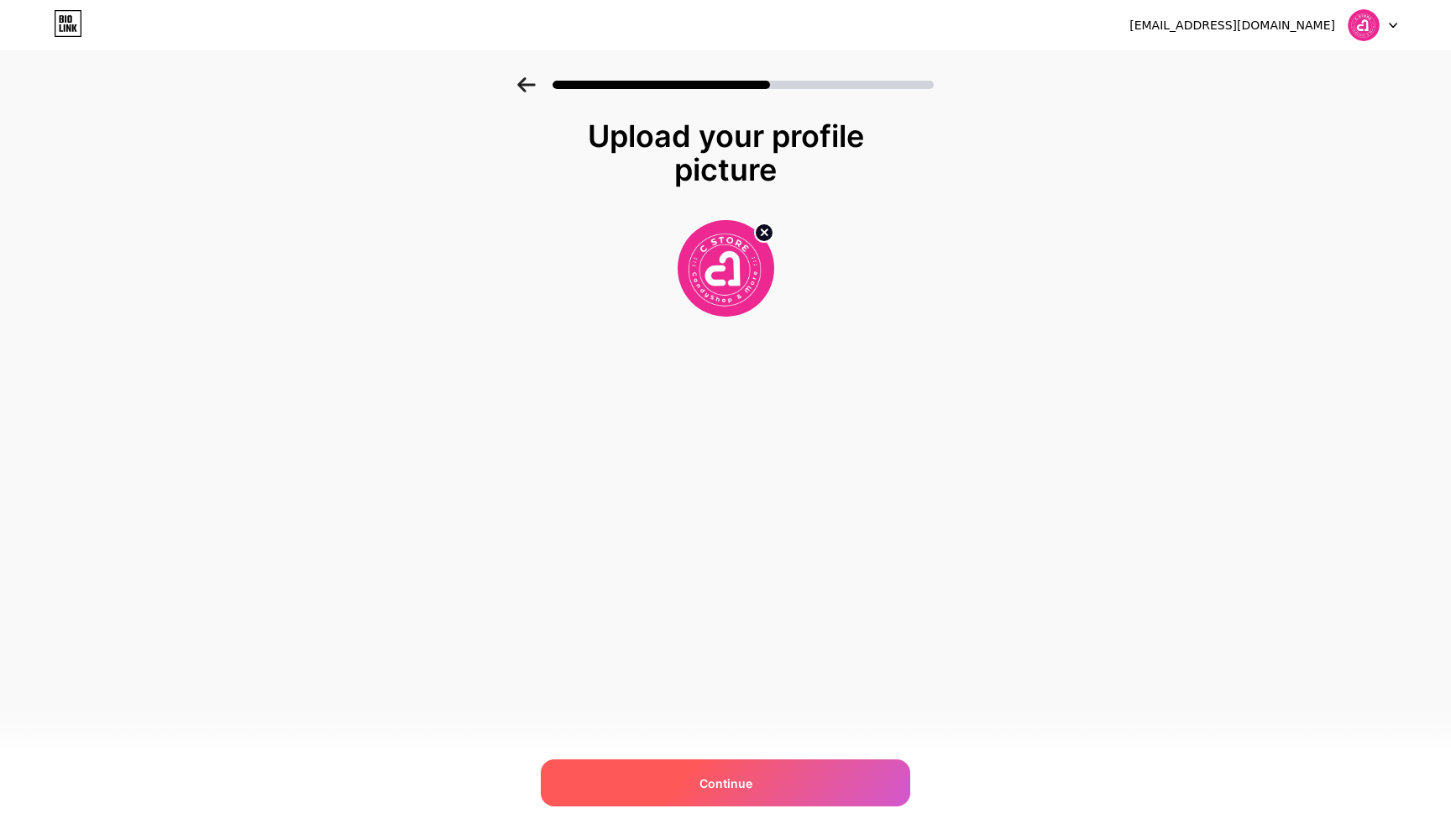
click at [776, 791] on div "Continue" at bounding box center [725, 782] width 369 height 47
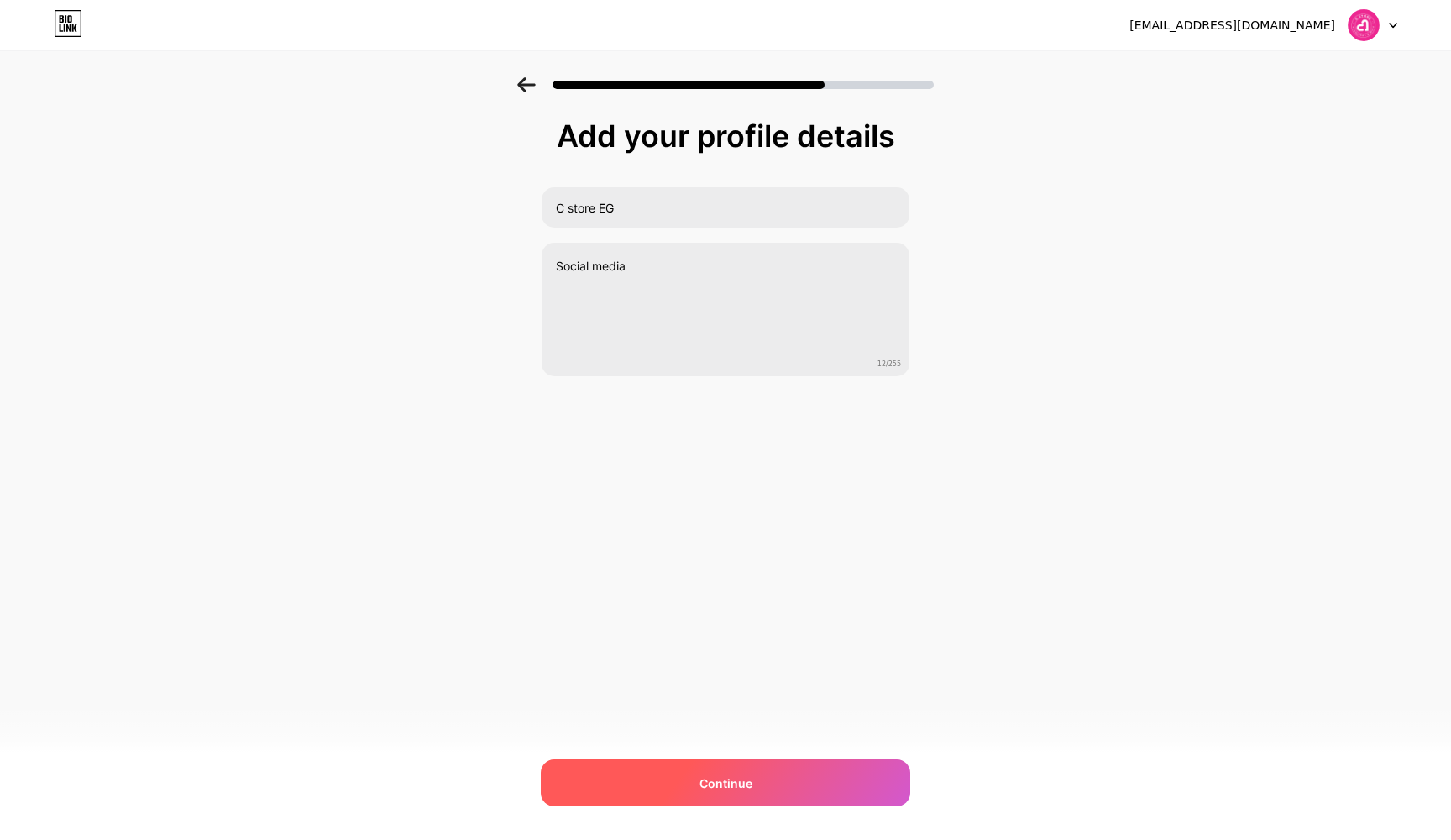
click at [785, 790] on div "Continue" at bounding box center [725, 782] width 369 height 47
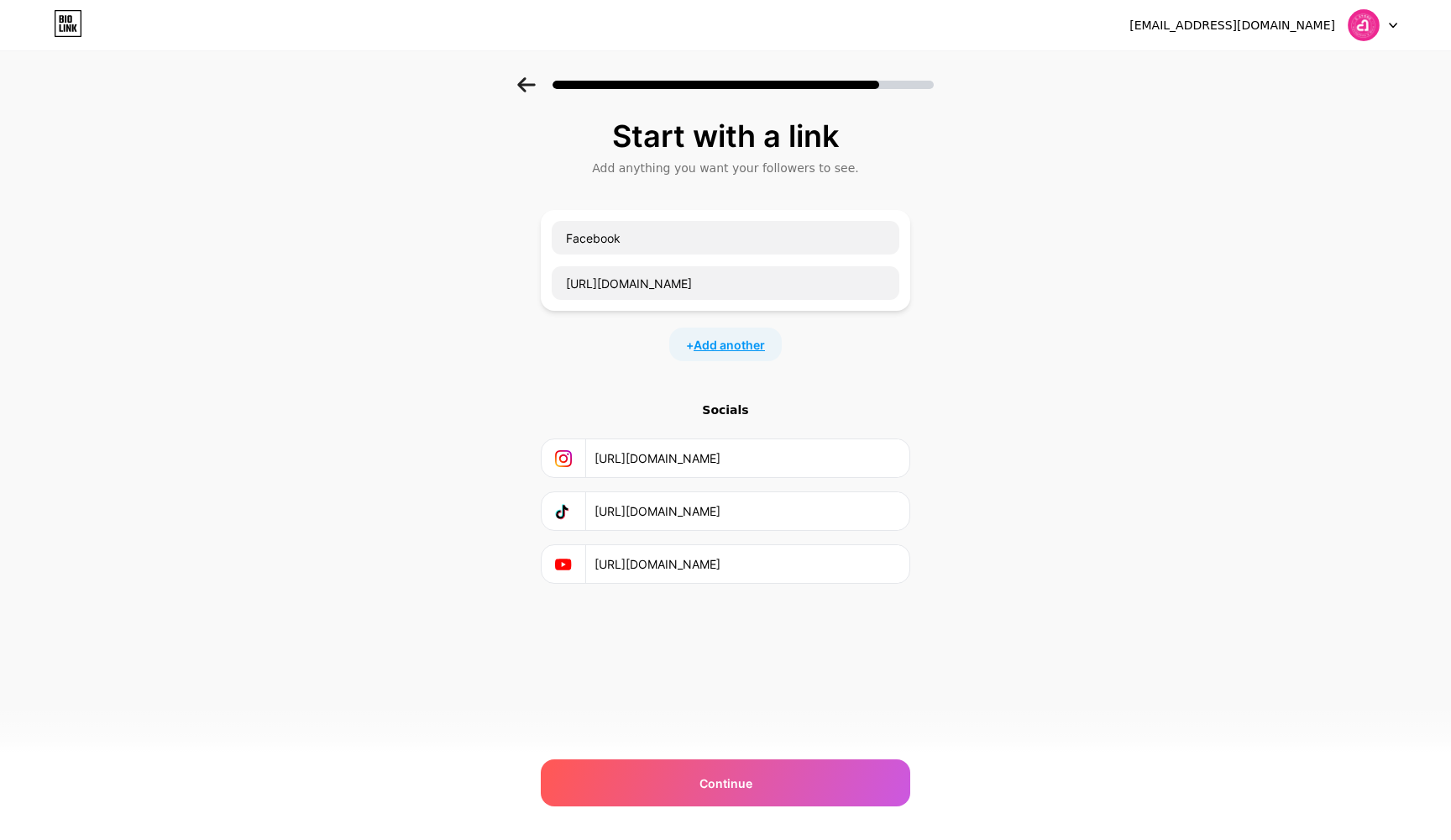
click at [728, 345] on span "Add another" at bounding box center [729, 345] width 71 height 18
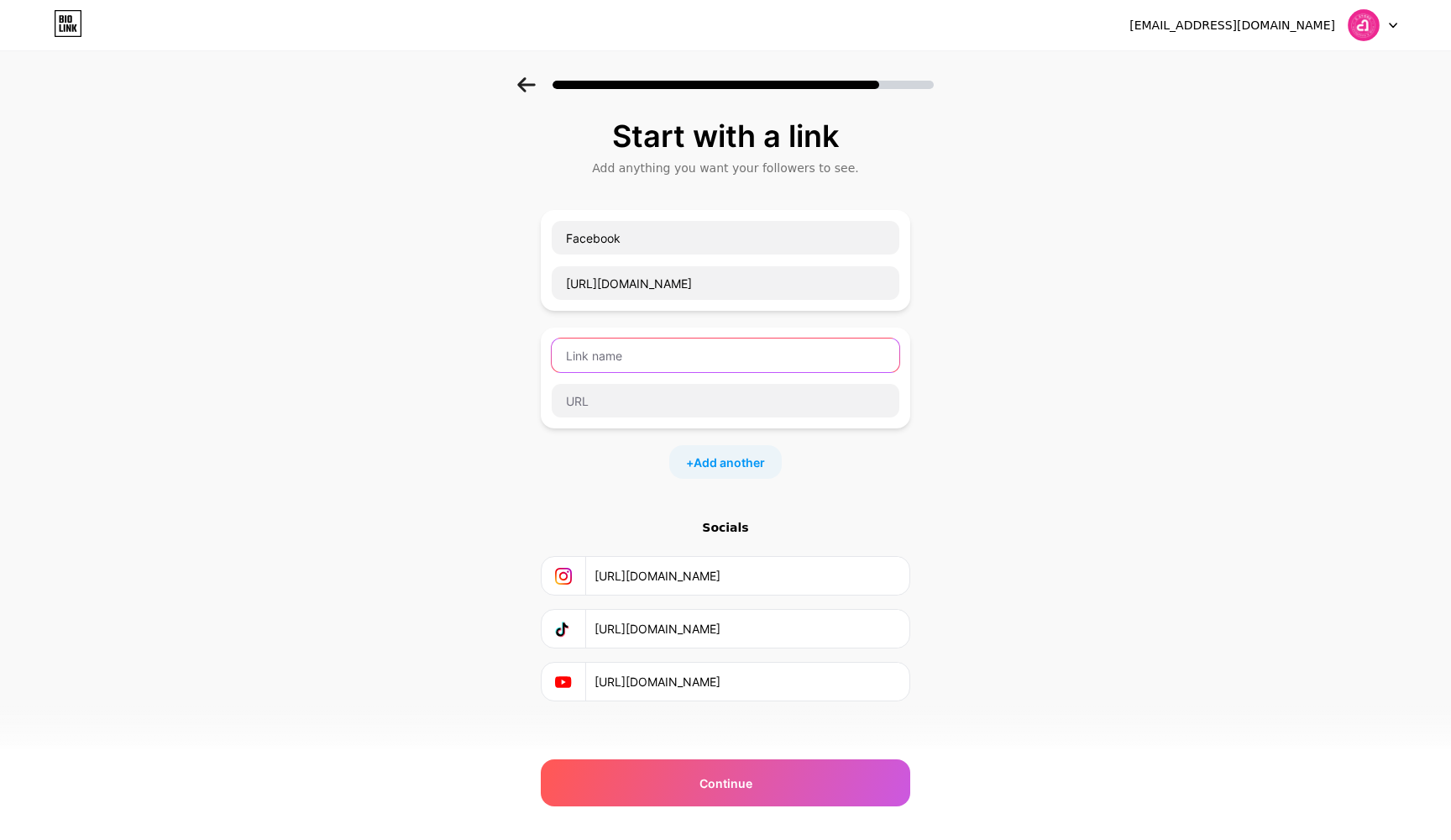
click at [630, 363] on input "text" at bounding box center [725, 355] width 348 height 33
type input "website"
click at [1177, 368] on div "Start with a link Add anything you want your followers to see. Facebook [URL][D…" at bounding box center [725, 431] width 1451 height 708
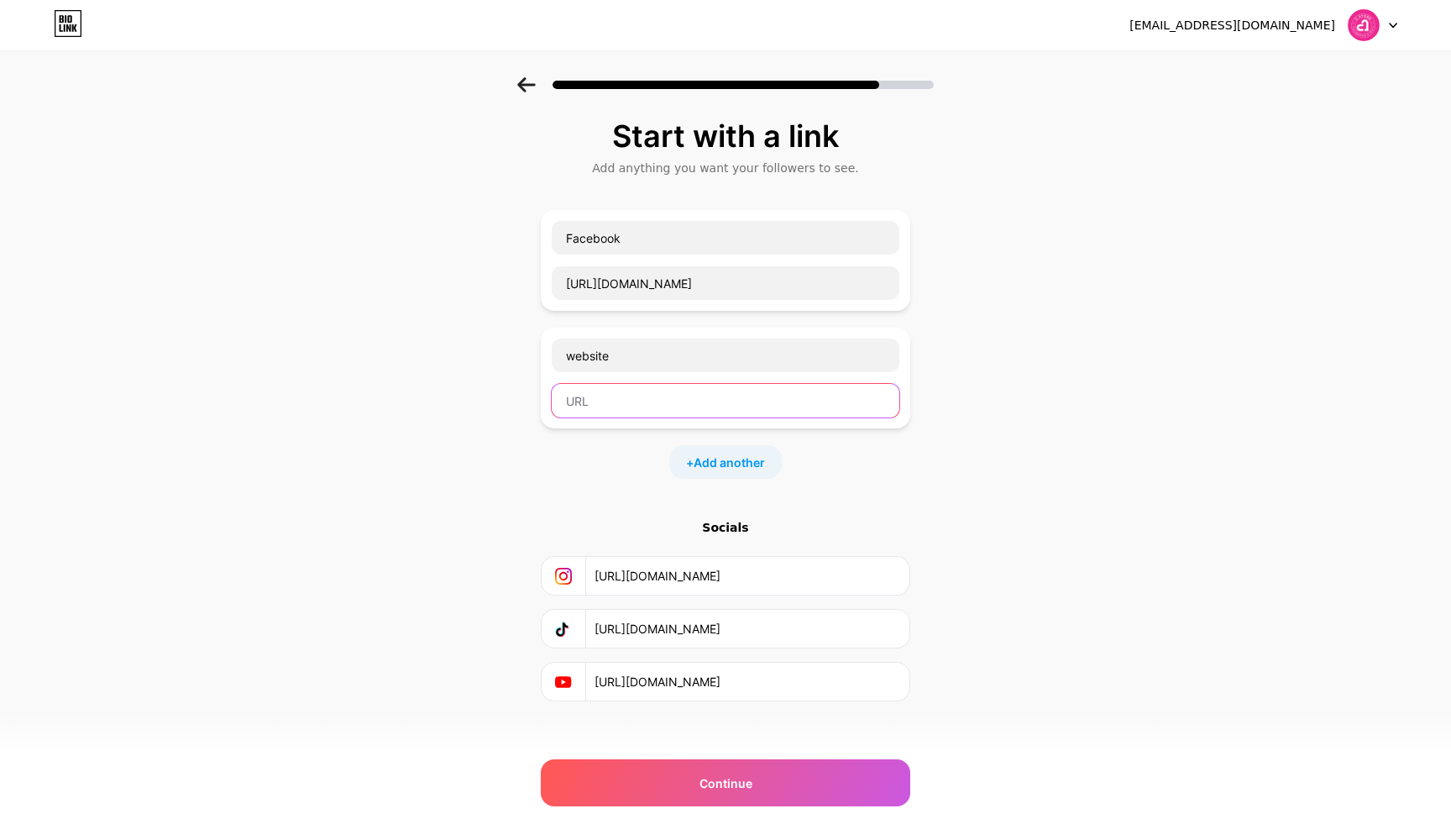
click at [648, 407] on input "text" at bounding box center [725, 400] width 348 height 33
click at [660, 415] on input "text" at bounding box center [725, 400] width 348 height 33
paste input "[URL][DOMAIN_NAME]"
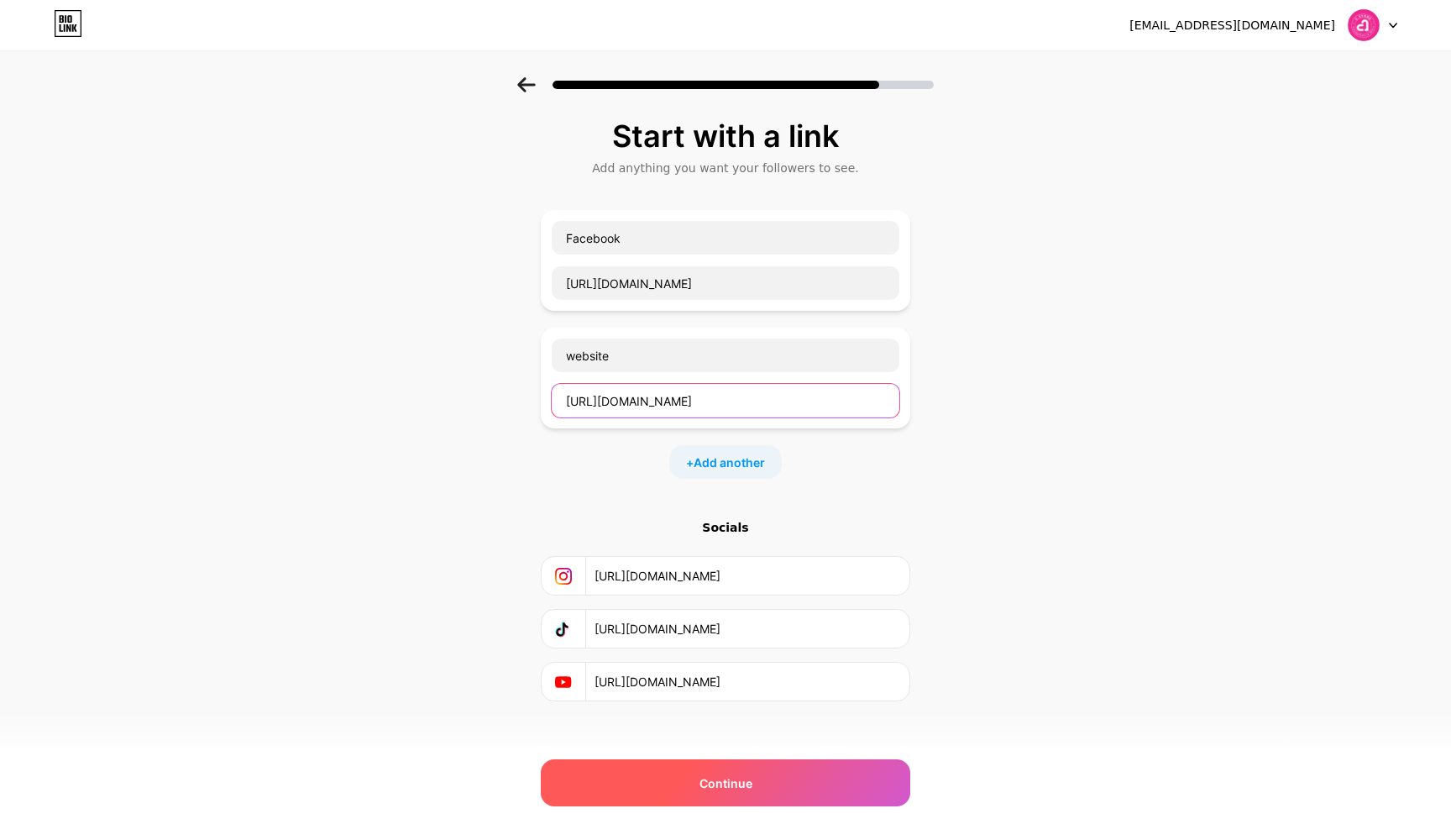
type input "[URL][DOMAIN_NAME]"
click at [790, 763] on div "Continue" at bounding box center [725, 782] width 369 height 47
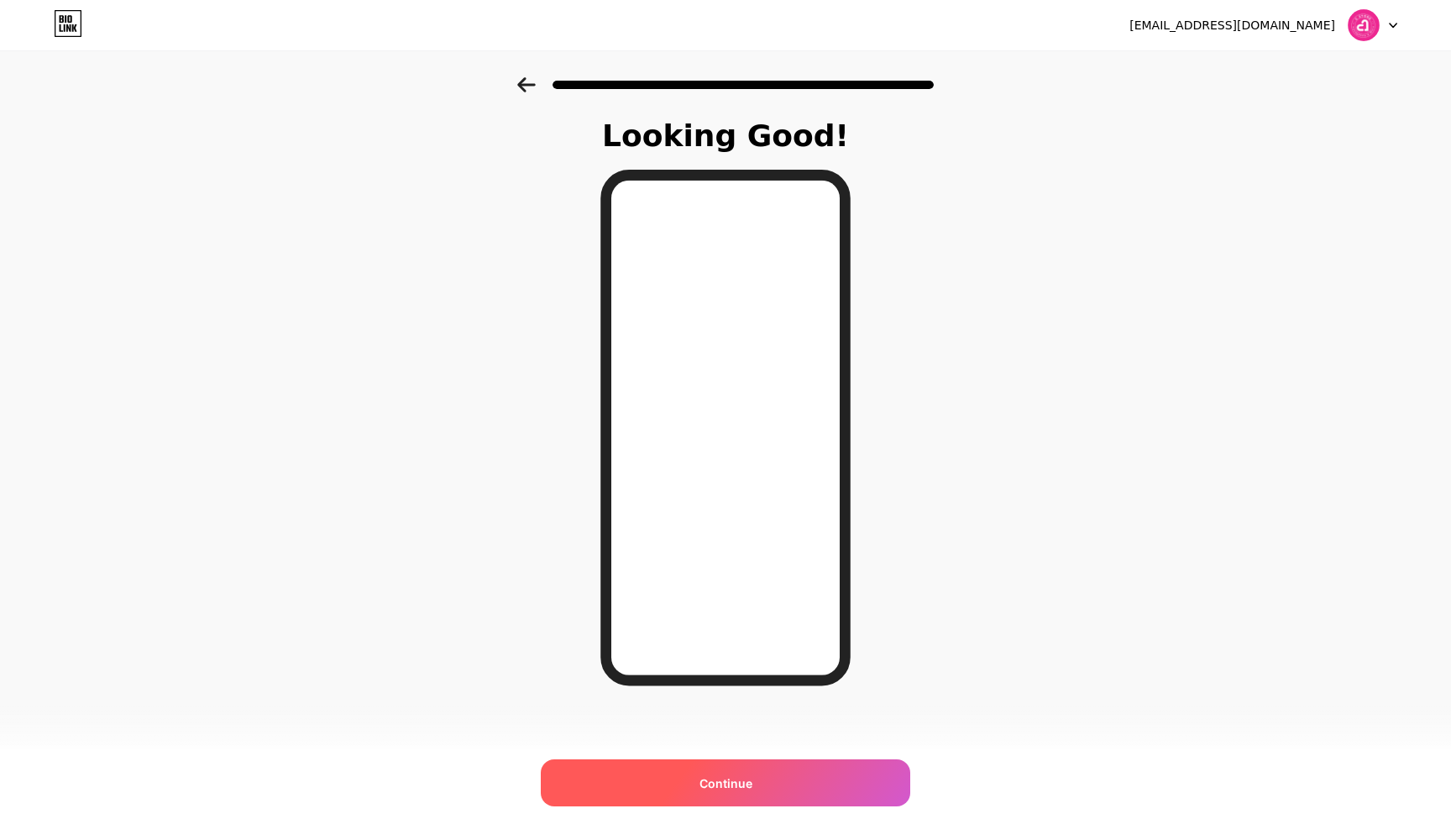
click at [770, 772] on div "Continue" at bounding box center [725, 782] width 369 height 47
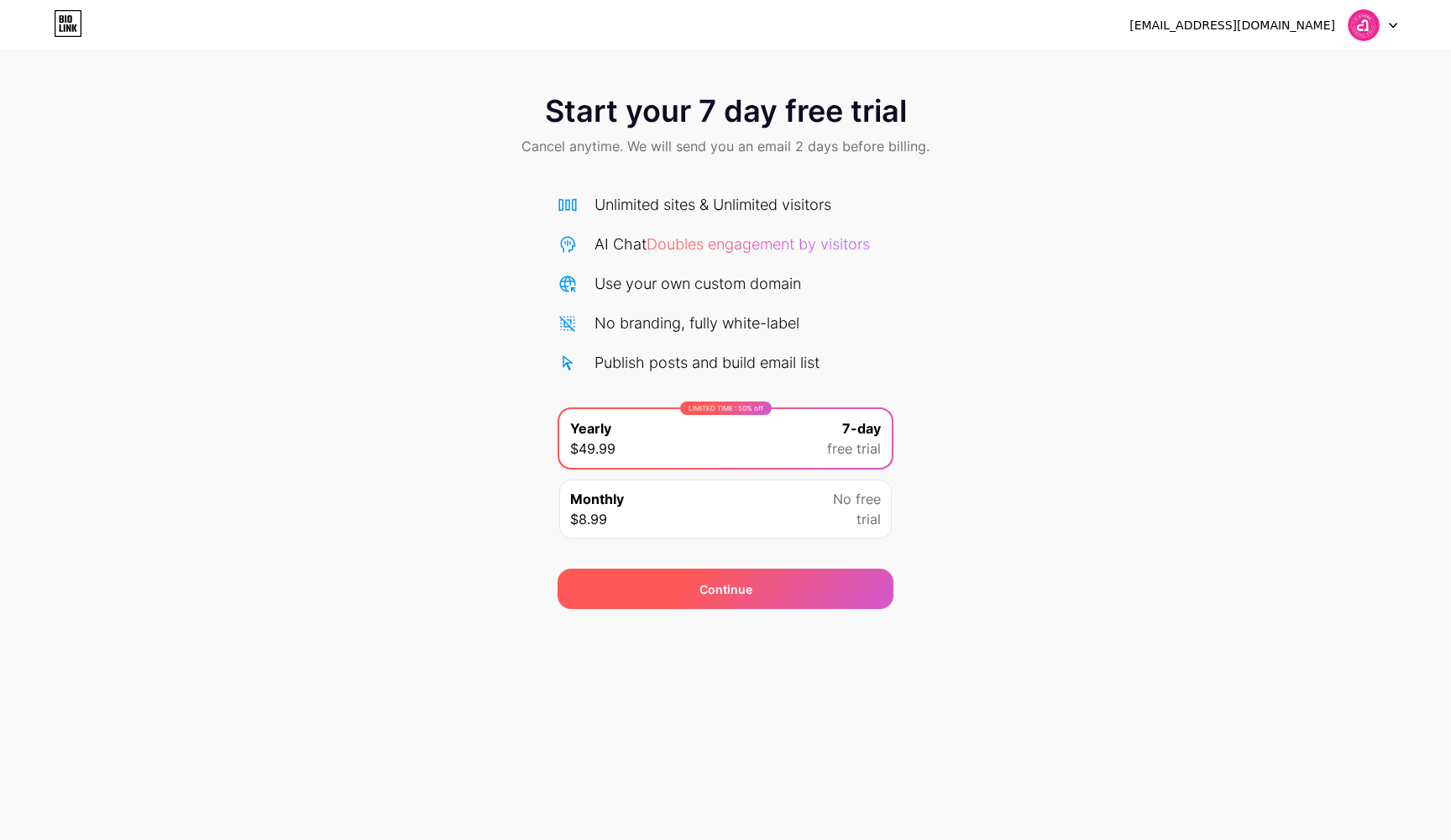
click at [756, 576] on div "Continue" at bounding box center [725, 588] width 336 height 40
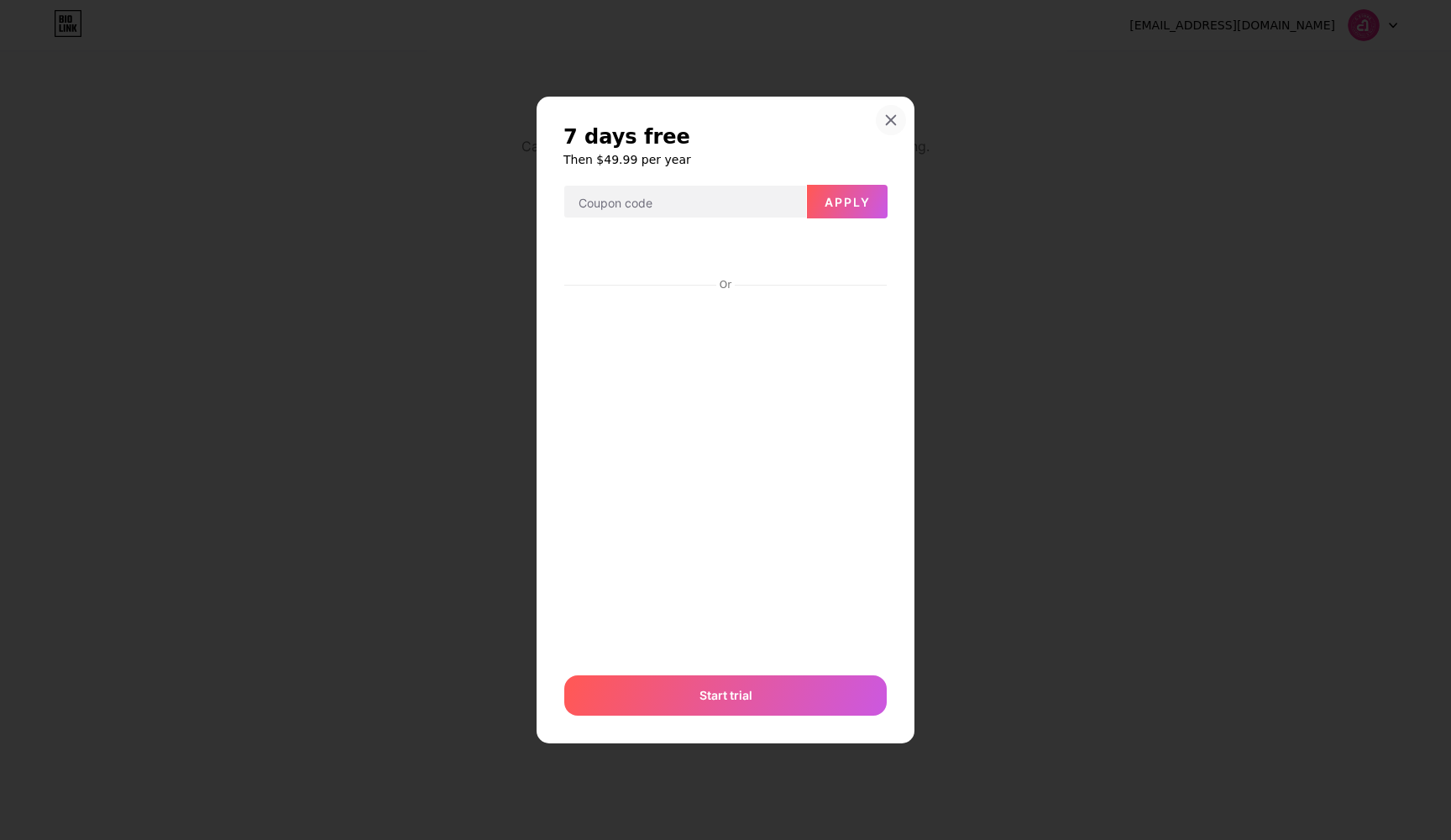
click at [891, 123] on icon at bounding box center [891, 120] width 14 height 14
